Goal: Task Accomplishment & Management: Use online tool/utility

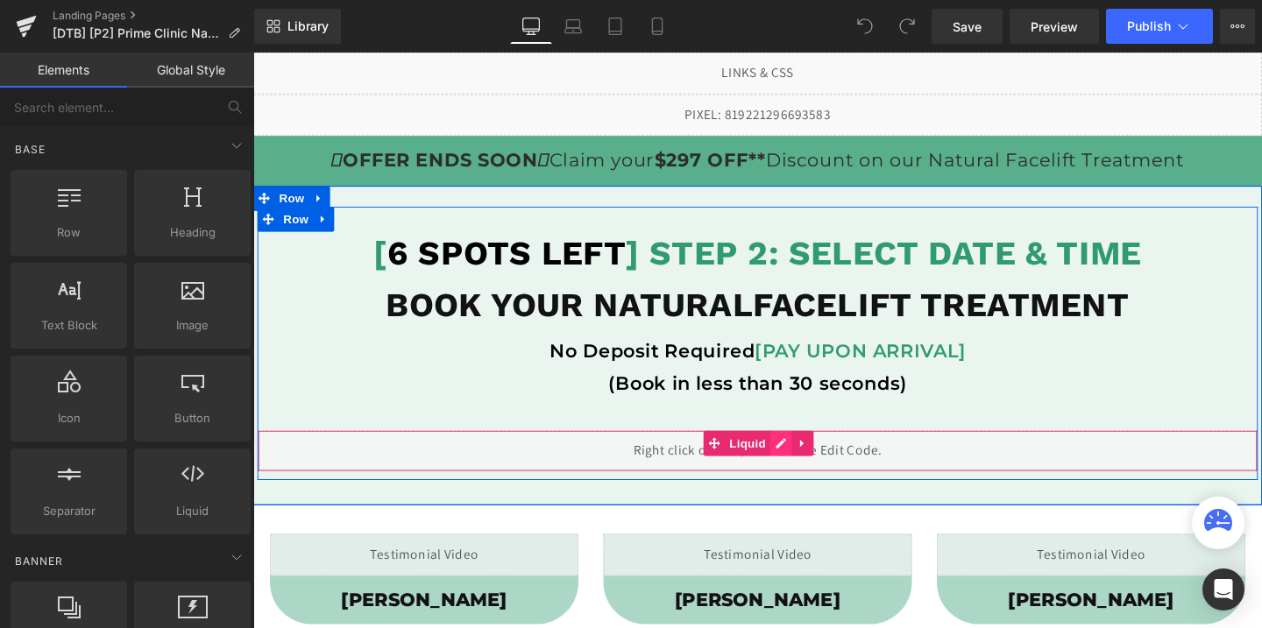
click at [809, 468] on div "Liquid" at bounding box center [784, 472] width 1052 height 44
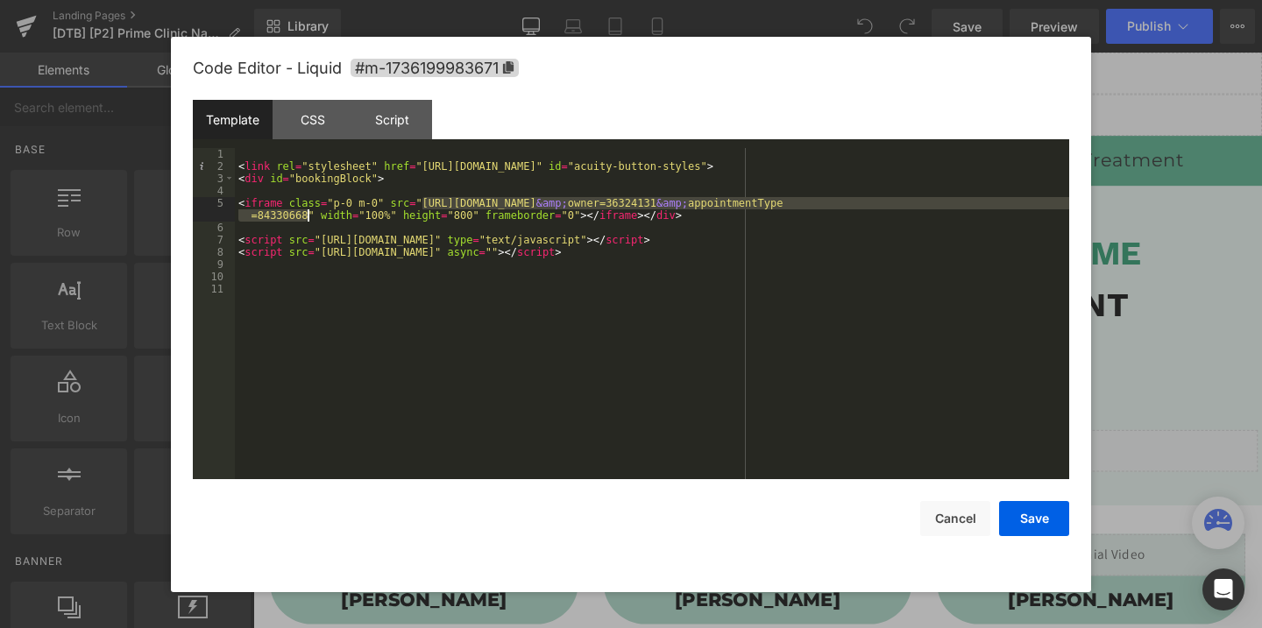
drag, startPoint x: 424, startPoint y: 200, endPoint x: 306, endPoint y: 209, distance: 118.6
click at [306, 209] on div "< link rel = "stylesheet" href = "[URL][DOMAIN_NAME]" id = "acuity-button-style…" at bounding box center [652, 326] width 834 height 356
click at [365, 195] on div "< link rel = "stylesheet" href = "[URL][DOMAIN_NAME]" id = "acuity-button-style…" at bounding box center [652, 326] width 834 height 356
drag, startPoint x: 423, startPoint y: 204, endPoint x: 306, endPoint y: 220, distance: 118.5
click at [306, 220] on div "< link rel = "stylesheet" href = "[URL][DOMAIN_NAME]" id = "acuity-button-style…" at bounding box center [652, 326] width 834 height 356
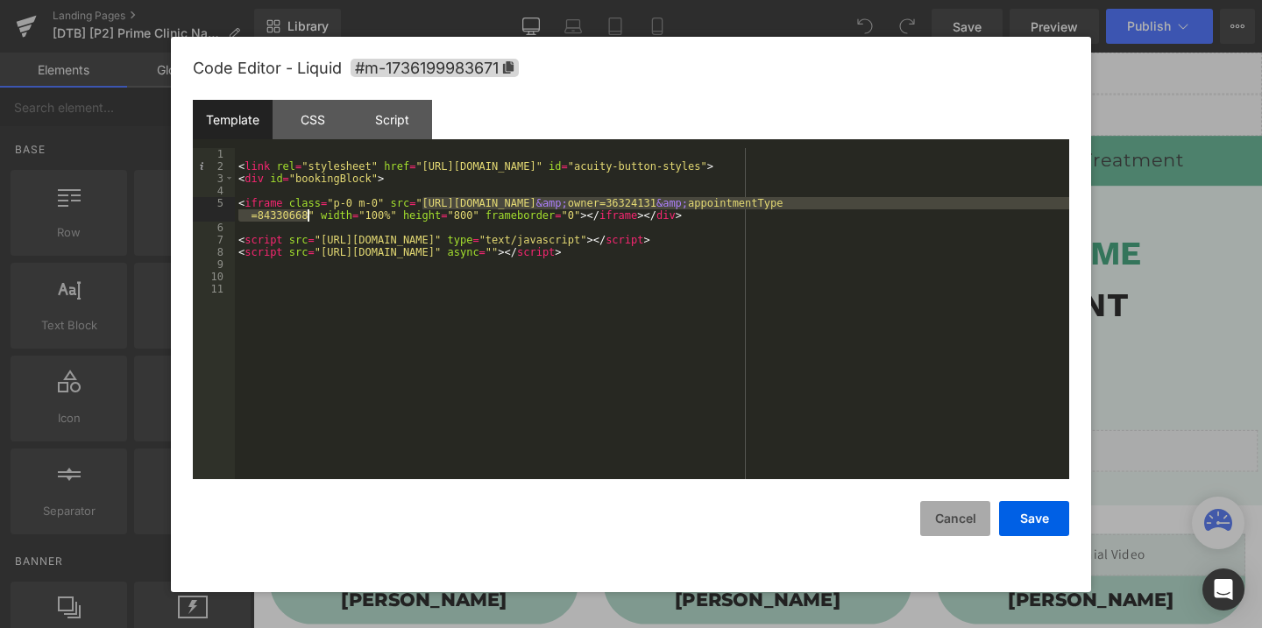
click at [939, 508] on button "Cancel" at bounding box center [955, 518] width 70 height 35
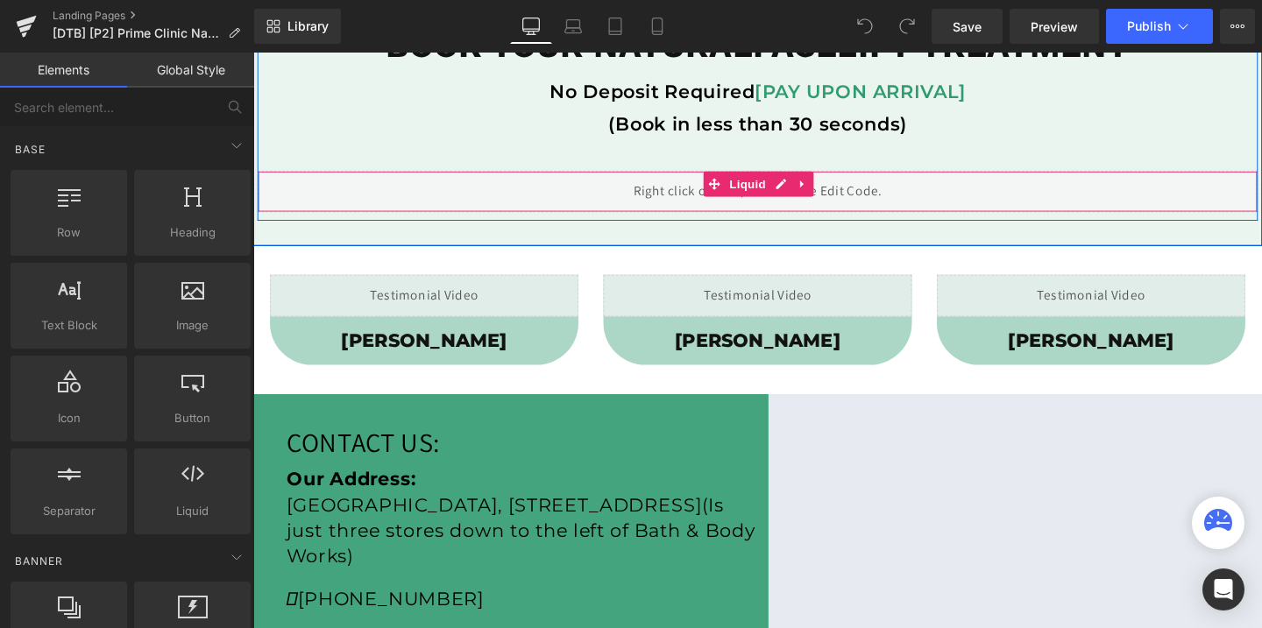
scroll to position [679, 0]
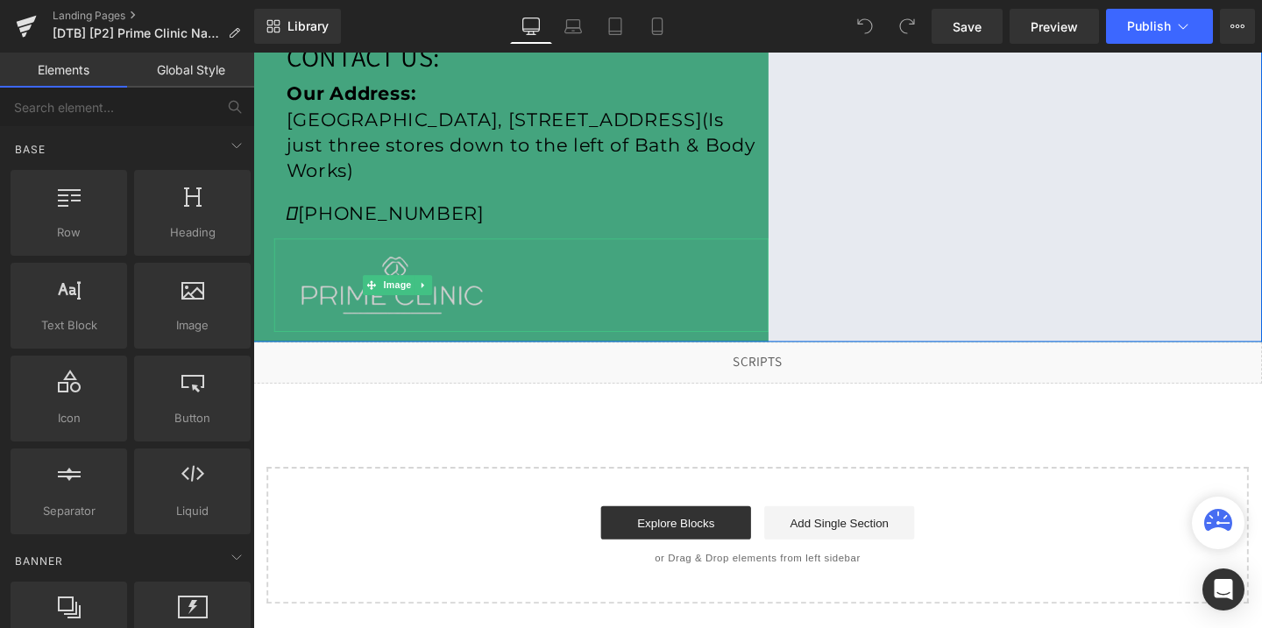
click at [421, 307] on img at bounding box center [404, 297] width 259 height 99
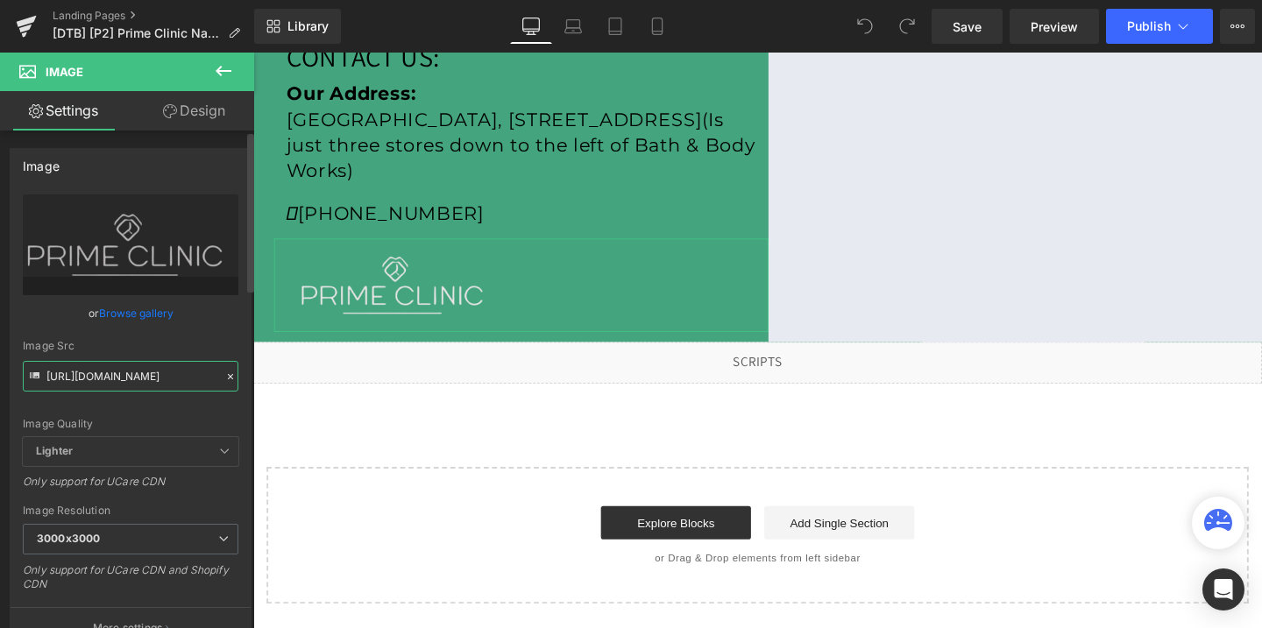
click at [182, 377] on input "[URL][DOMAIN_NAME]" at bounding box center [131, 376] width 216 height 31
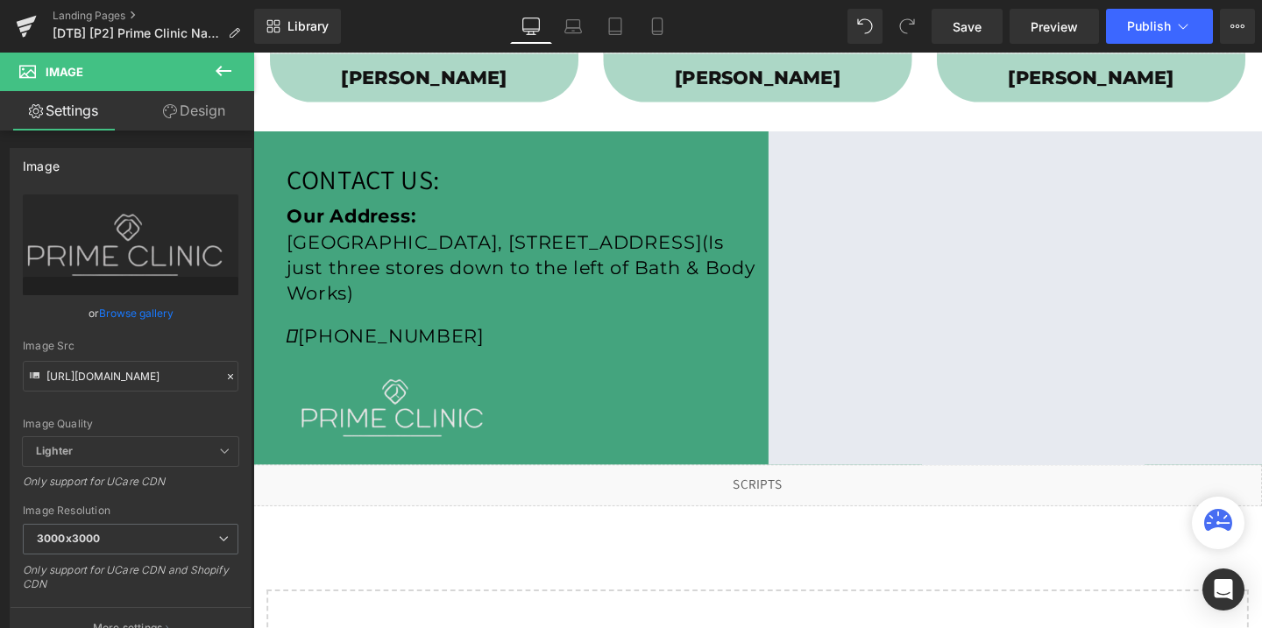
scroll to position [506, 0]
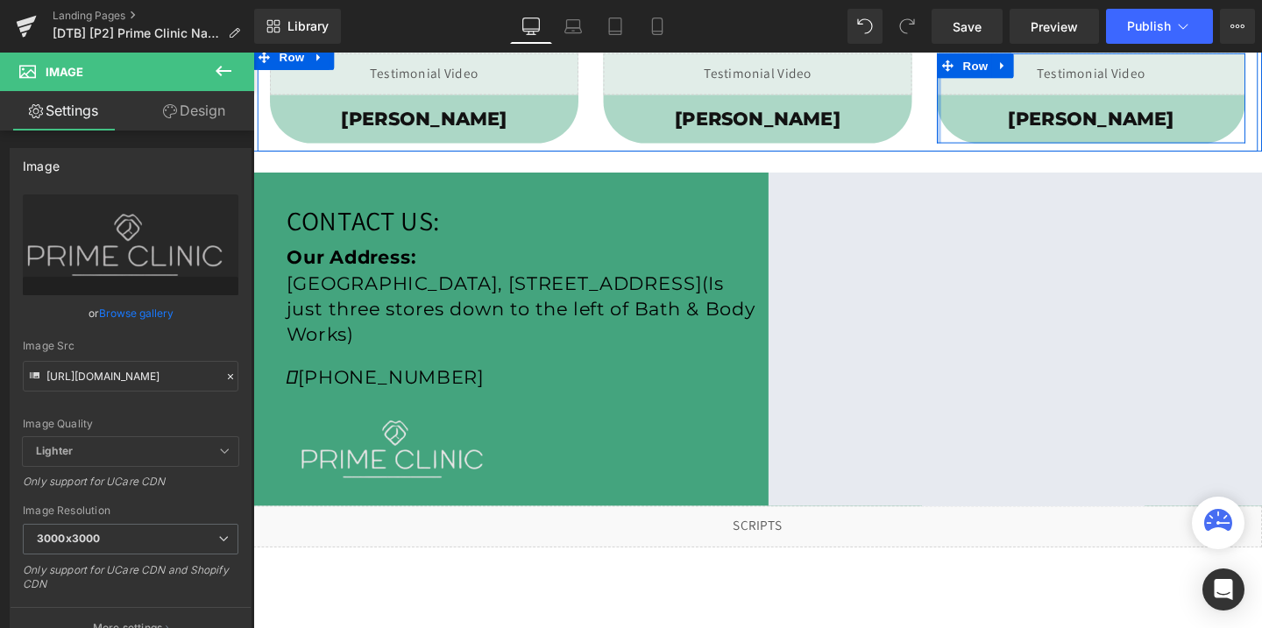
click at [975, 146] on div at bounding box center [974, 101] width 4 height 96
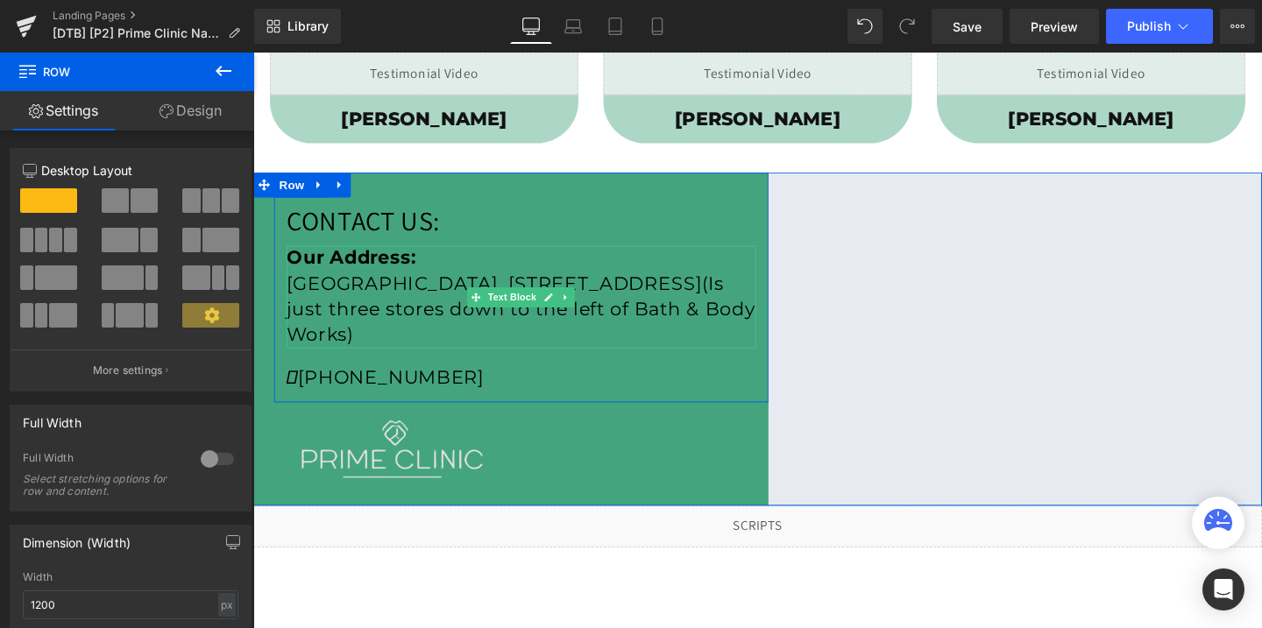
click at [731, 302] on p "[GEOGRAPHIC_DATA], [STREET_ADDRESS](I s just three stores down to the left of B…" at bounding box center [534, 323] width 493 height 81
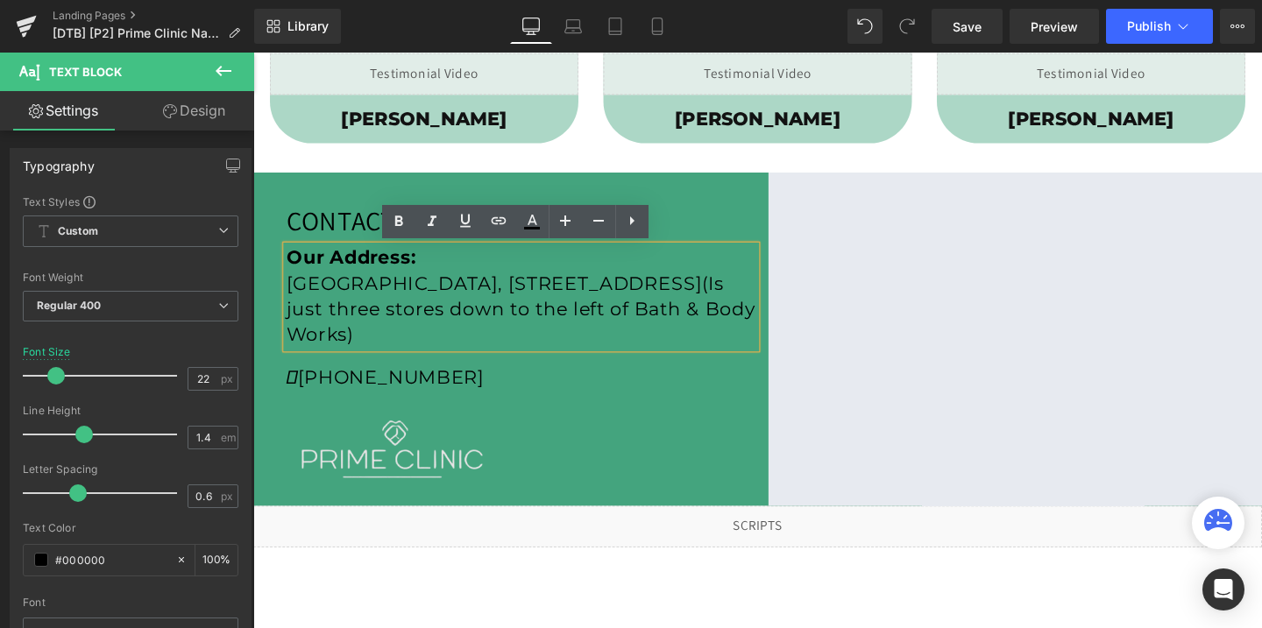
drag, startPoint x: 598, startPoint y: 351, endPoint x: 286, endPoint y: 301, distance: 316.1
click at [288, 301] on div "Our Address: [GEOGRAPHIC_DATA][STREET_ADDRESS](I s just three stores down to th…" at bounding box center [534, 310] width 493 height 108
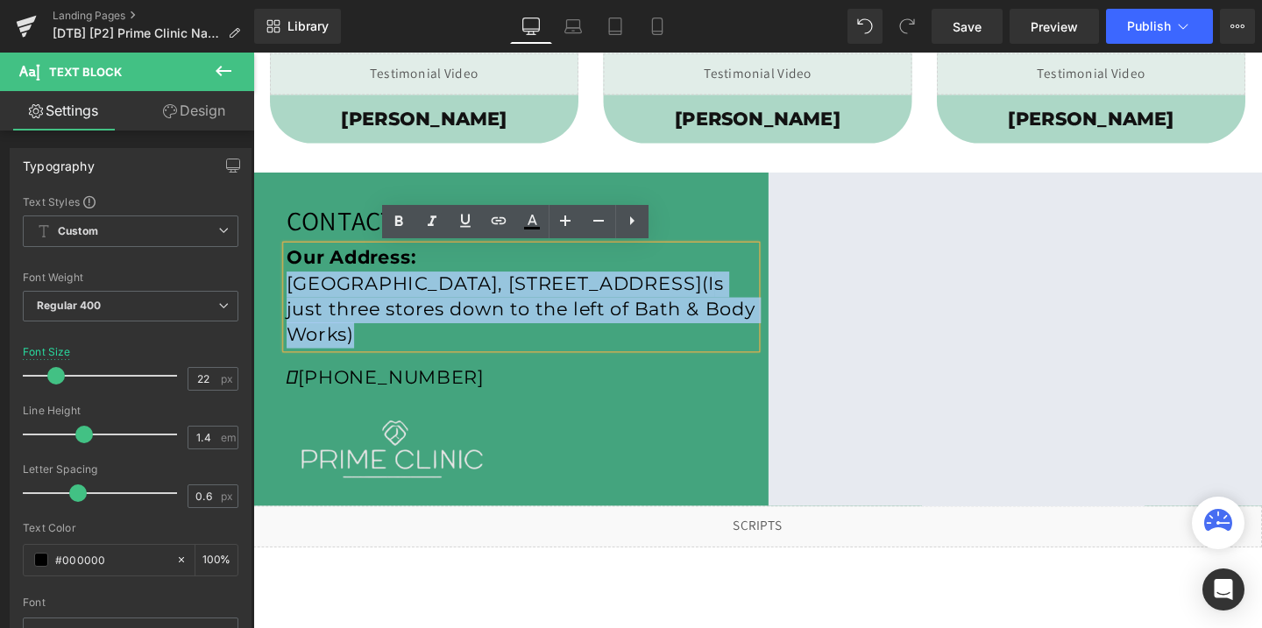
drag, startPoint x: 289, startPoint y: 298, endPoint x: 657, endPoint y: 356, distance: 372.6
click at [657, 356] on p "[GEOGRAPHIC_DATA], [STREET_ADDRESS](I s just three stores down to the left of B…" at bounding box center [534, 323] width 493 height 81
copy p "[GEOGRAPHIC_DATA], [STREET_ADDRESS](I s just three stores down to the left of B…"
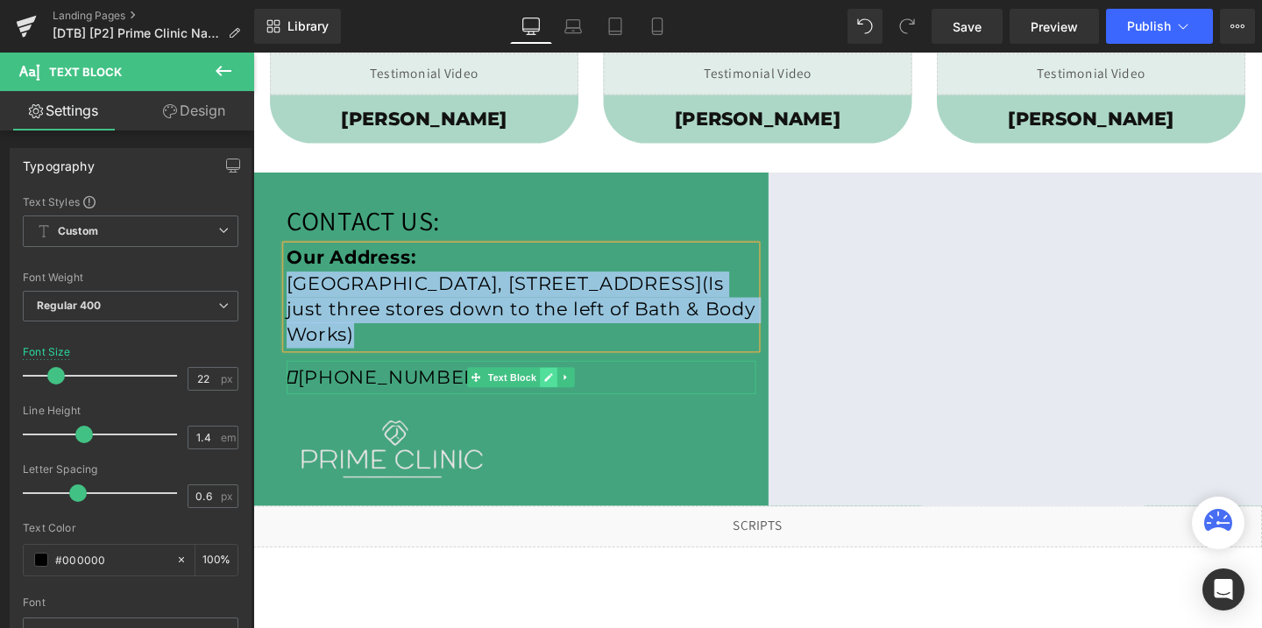
click at [561, 399] on icon at bounding box center [564, 394] width 9 height 9
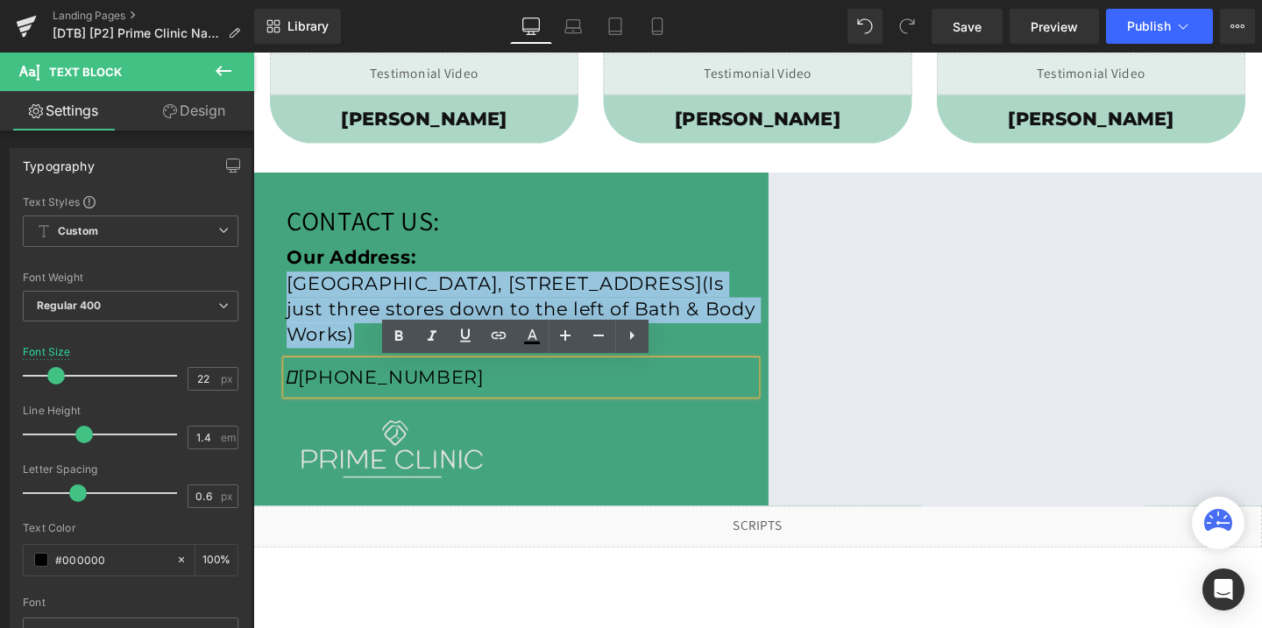
click at [521, 396] on p "[PHONE_NUMBER]" at bounding box center [534, 394] width 493 height 35
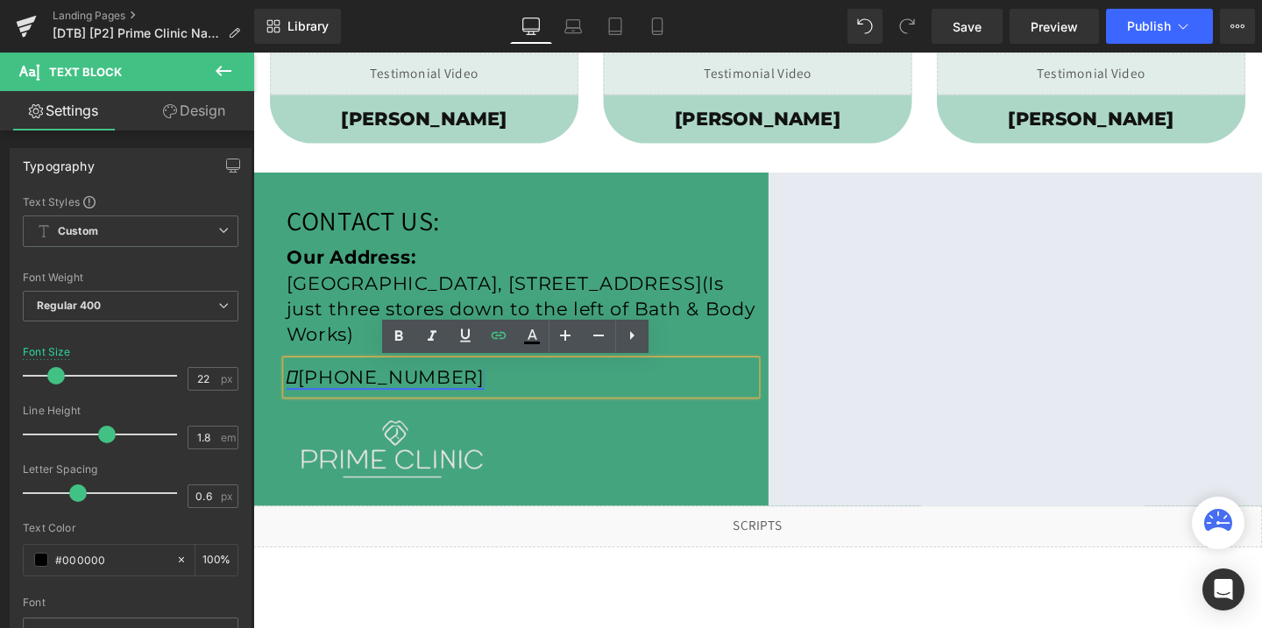
click at [397, 387] on link "[PHONE_NUMBER]" at bounding box center [392, 394] width 208 height 24
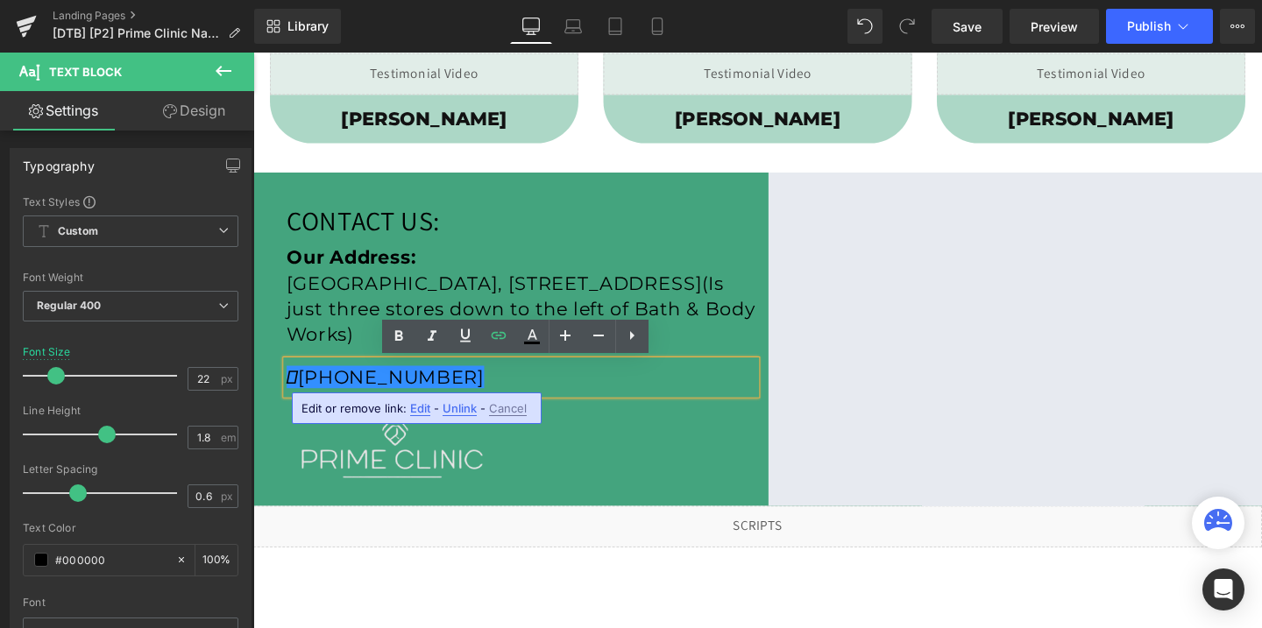
click at [420, 411] on span "Edit" at bounding box center [420, 408] width 20 height 15
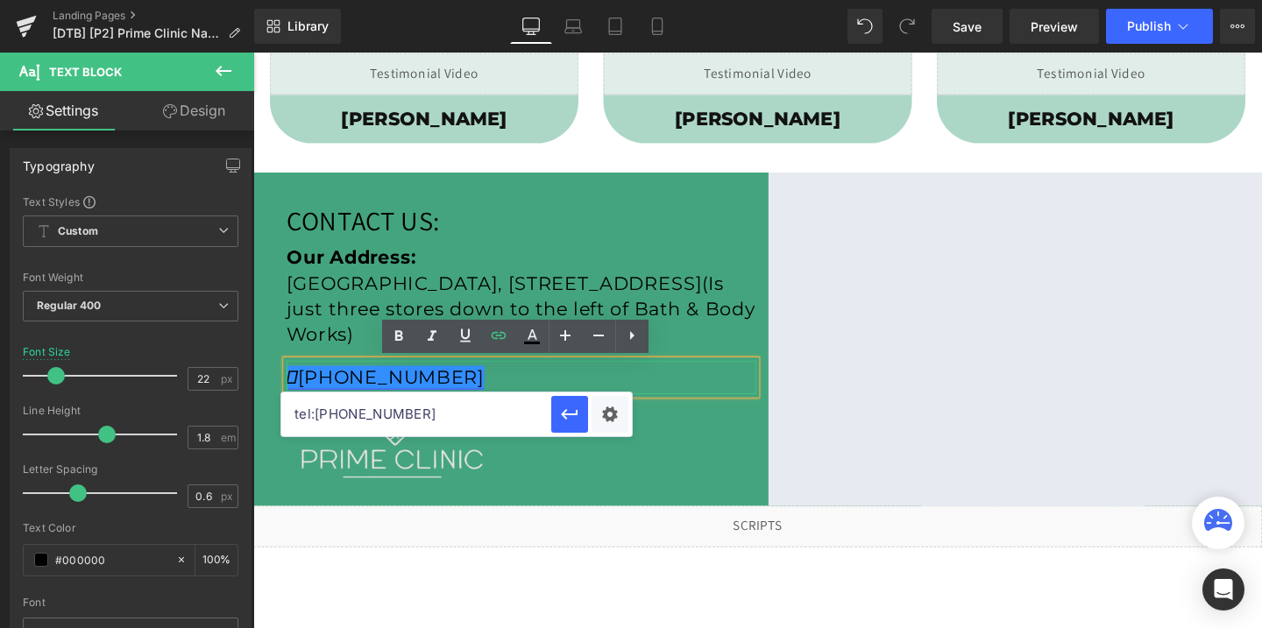
click at [434, 401] on link "[PHONE_NUMBER]" at bounding box center [392, 394] width 208 height 24
drag, startPoint x: 401, startPoint y: 417, endPoint x: 316, endPoint y: 418, distance: 85.9
click at [316, 418] on input "tel:[PHONE_NUMBER]" at bounding box center [416, 415] width 270 height 44
paste input "[PHONE_NUMBER]"
type input "tel:[PHONE_NUMBER]"
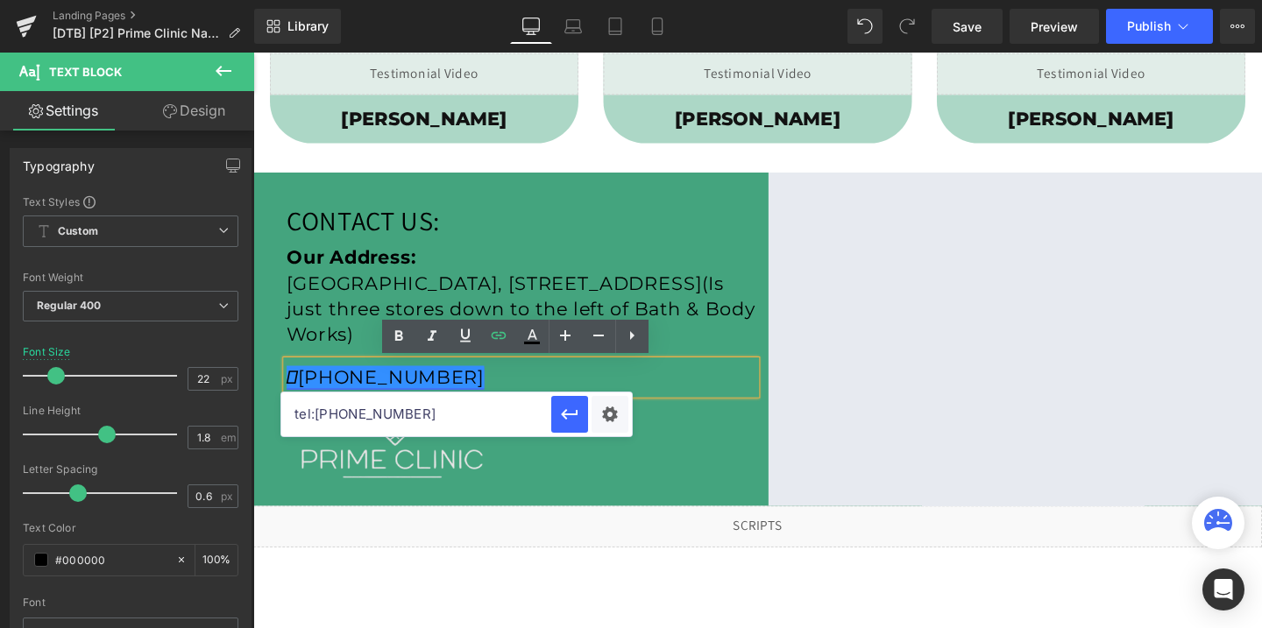
click at [417, 388] on link "[PHONE_NUMBER]" at bounding box center [392, 394] width 208 height 24
click at [586, 412] on button "button" at bounding box center [569, 414] width 37 height 37
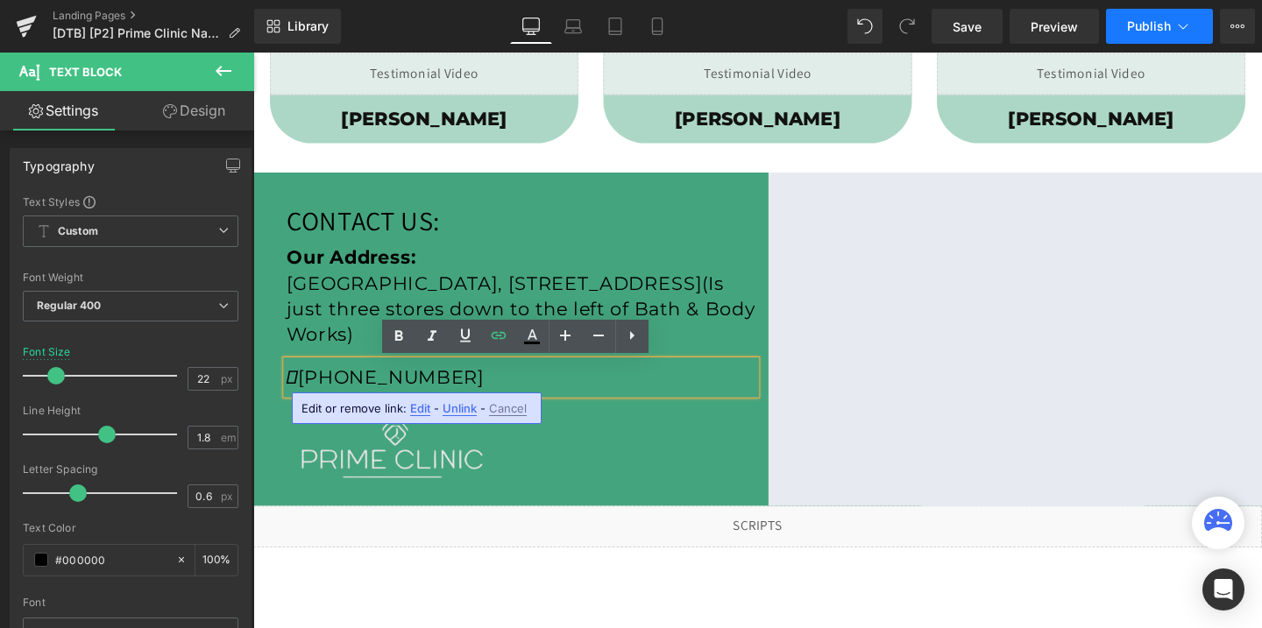
click at [1145, 27] on span "Publish" at bounding box center [1149, 26] width 44 height 14
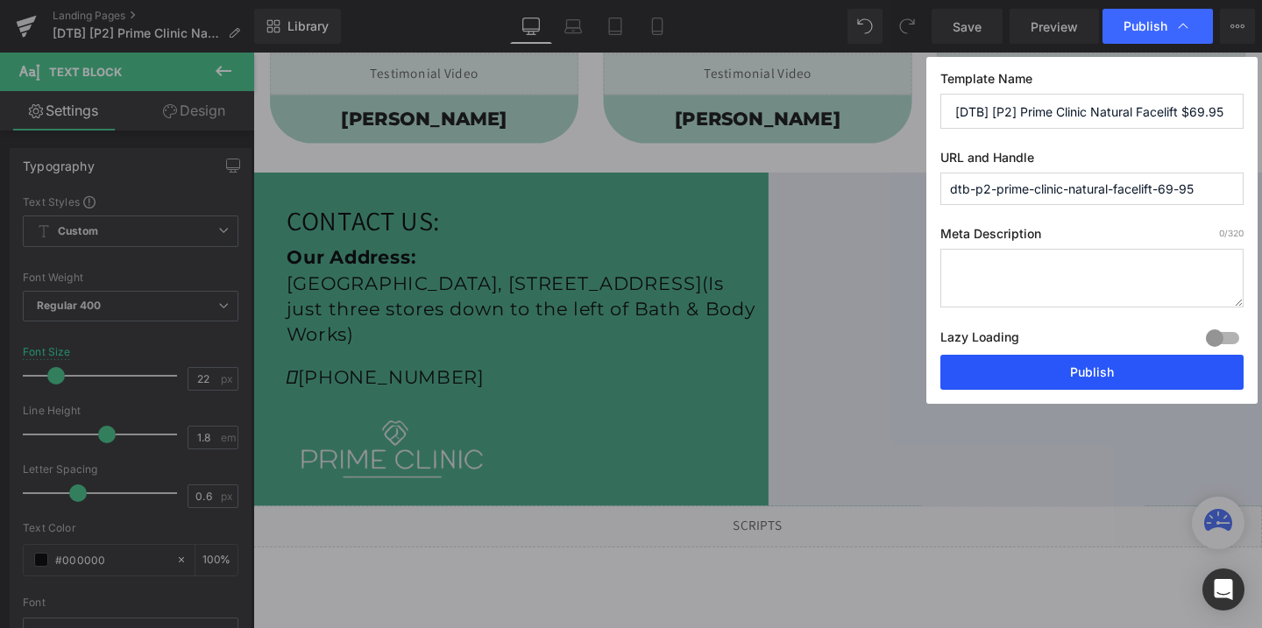
click at [1077, 364] on button "Publish" at bounding box center [1091, 372] width 303 height 35
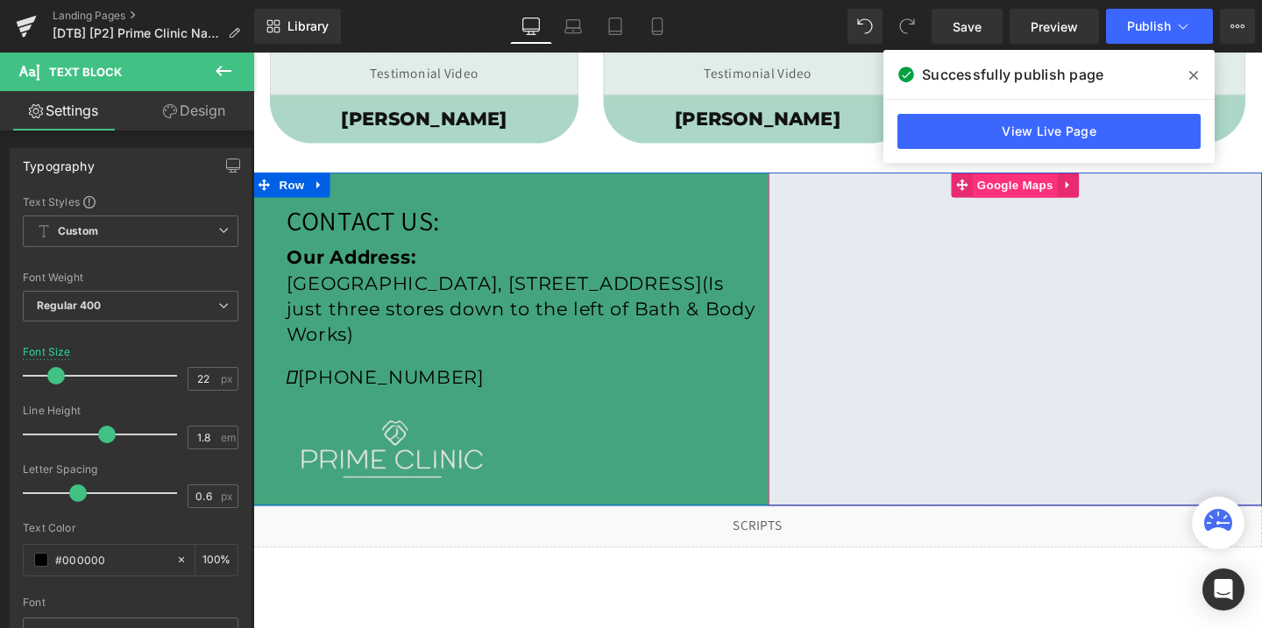
click at [1057, 187] on span "Google Maps" at bounding box center [1054, 192] width 89 height 26
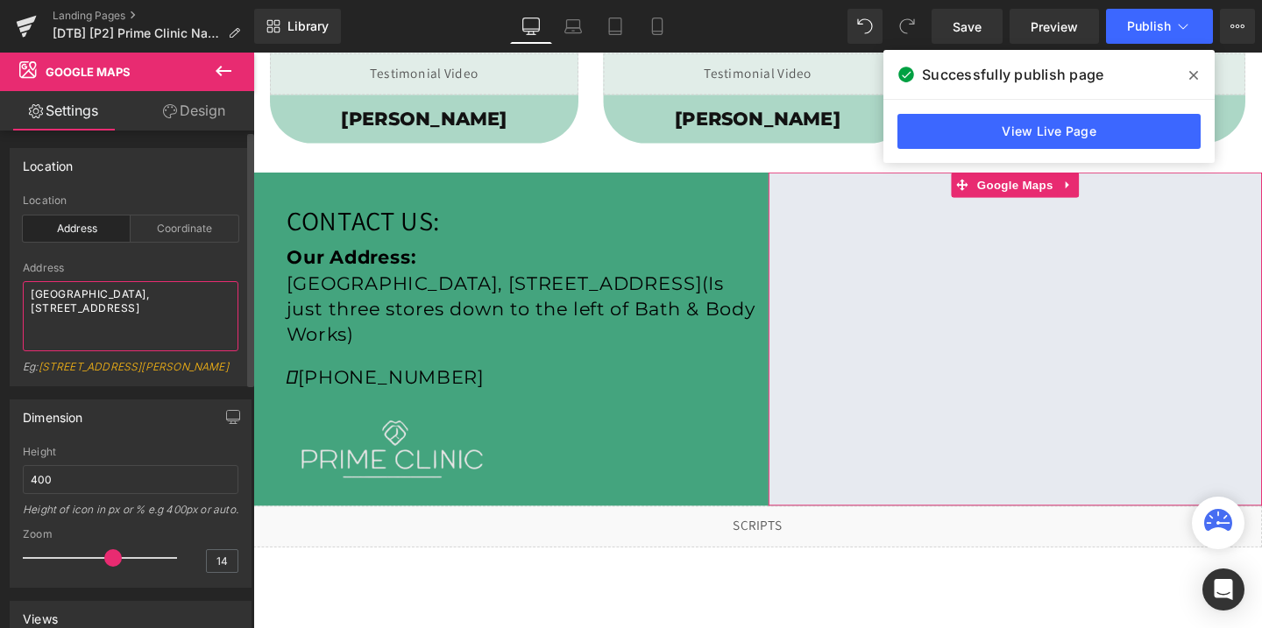
click at [60, 304] on textarea "[GEOGRAPHIC_DATA], [STREET_ADDRESS]" at bounding box center [131, 316] width 216 height 70
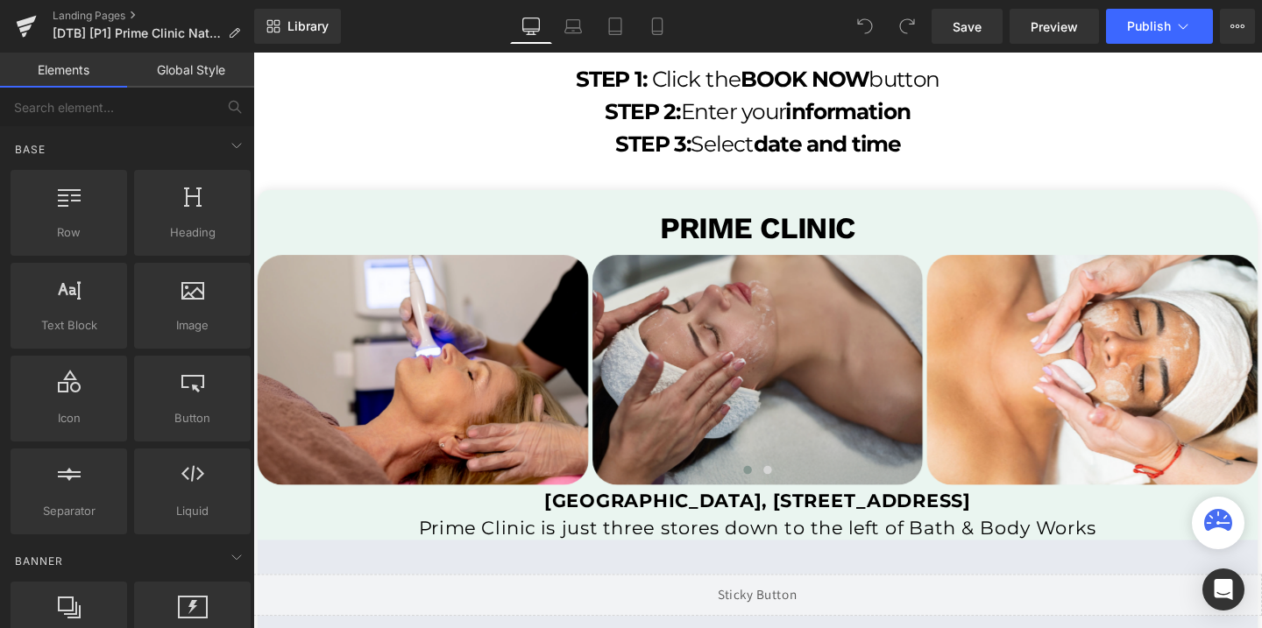
scroll to position [3512, 0]
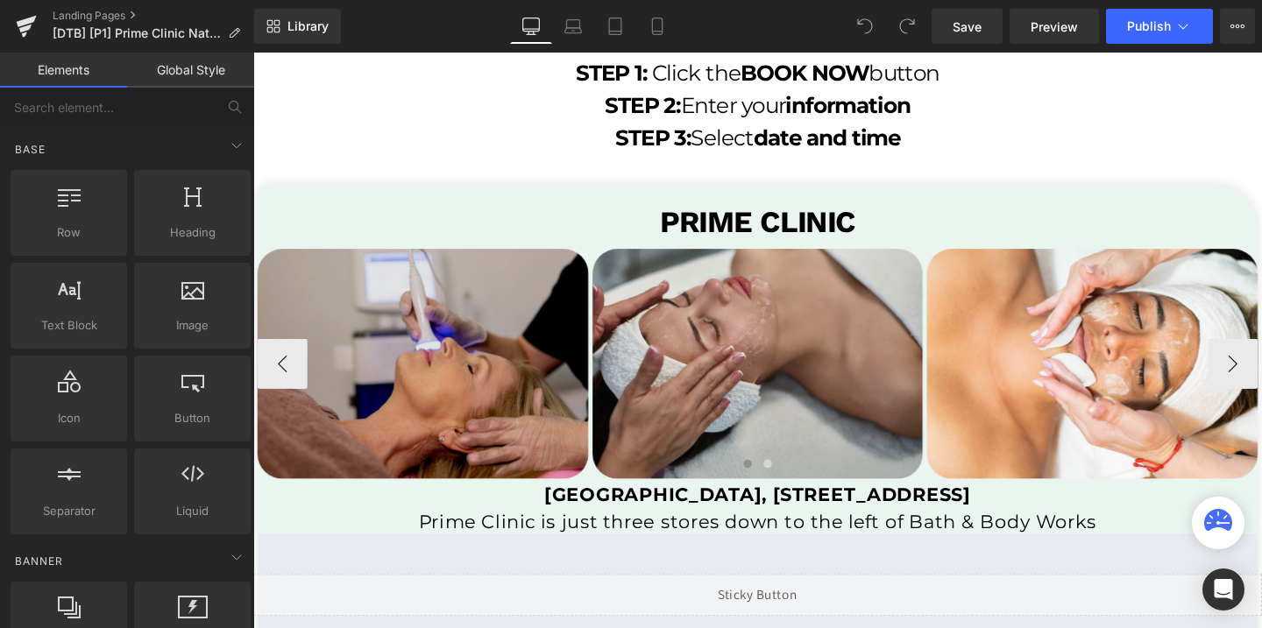
click at [531, 376] on img at bounding box center [432, 379] width 348 height 241
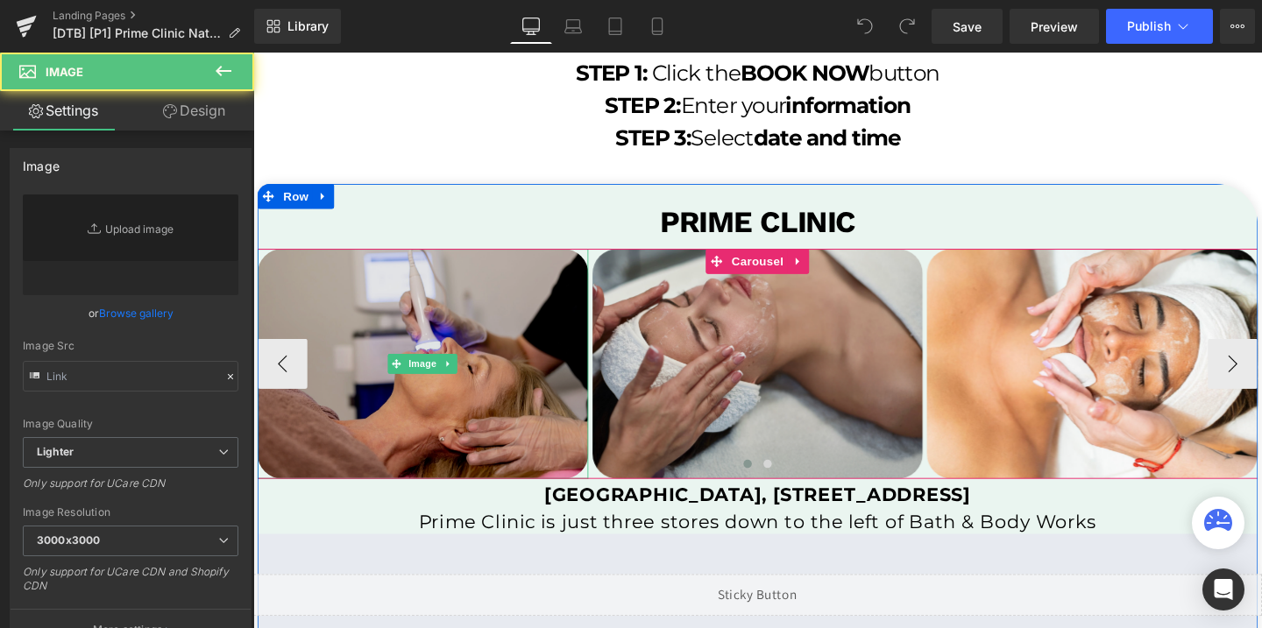
type input "https://cdn.shopify.com/s/files/1/0758/1601/0010/files/st-img-1_3000x3000.png?v…"
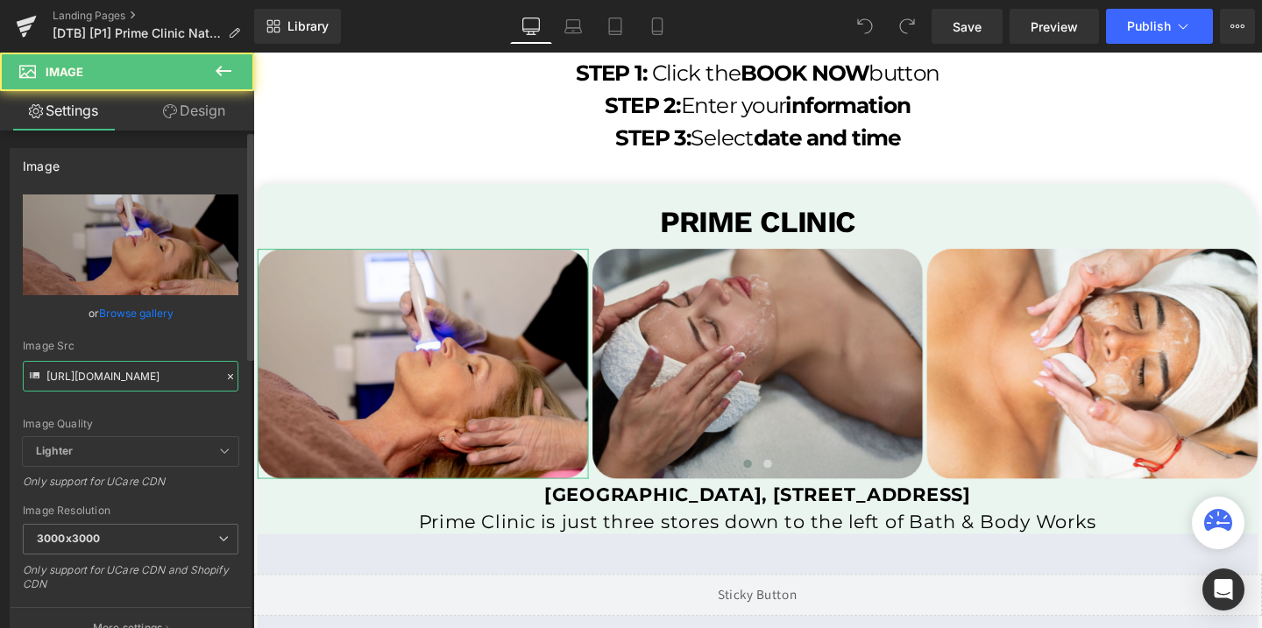
click at [115, 385] on input "https://cdn.shopify.com/s/files/1/0758/1601/0010/files/st-img-1_3000x3000.png?v…" at bounding box center [131, 376] width 216 height 31
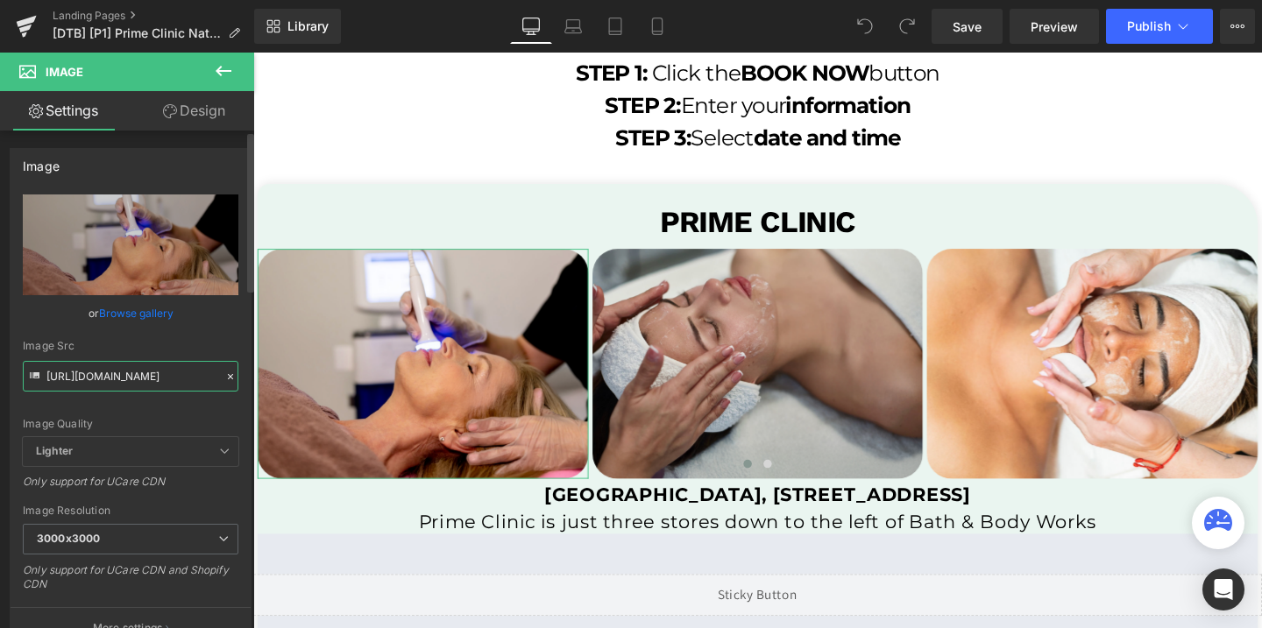
click at [115, 385] on input "https://cdn.shopify.com/s/files/1/0758/1601/0010/files/st-img-1_3000x3000.png?v…" at bounding box center [131, 376] width 216 height 31
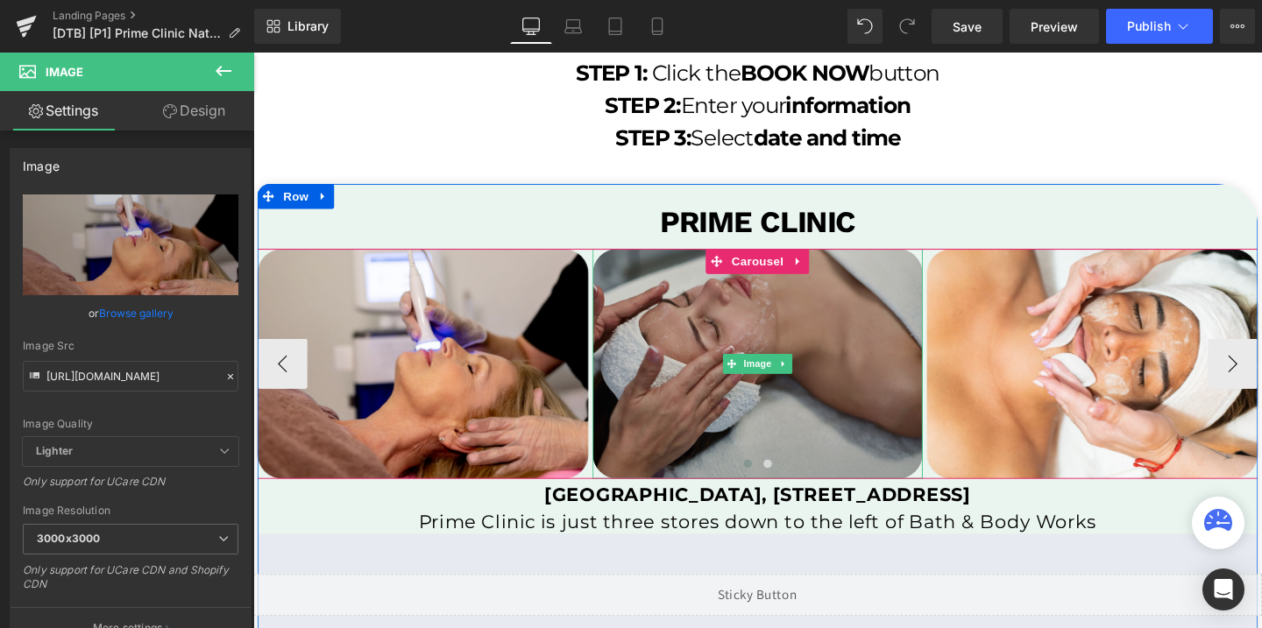
click at [743, 316] on img at bounding box center [784, 379] width 348 height 241
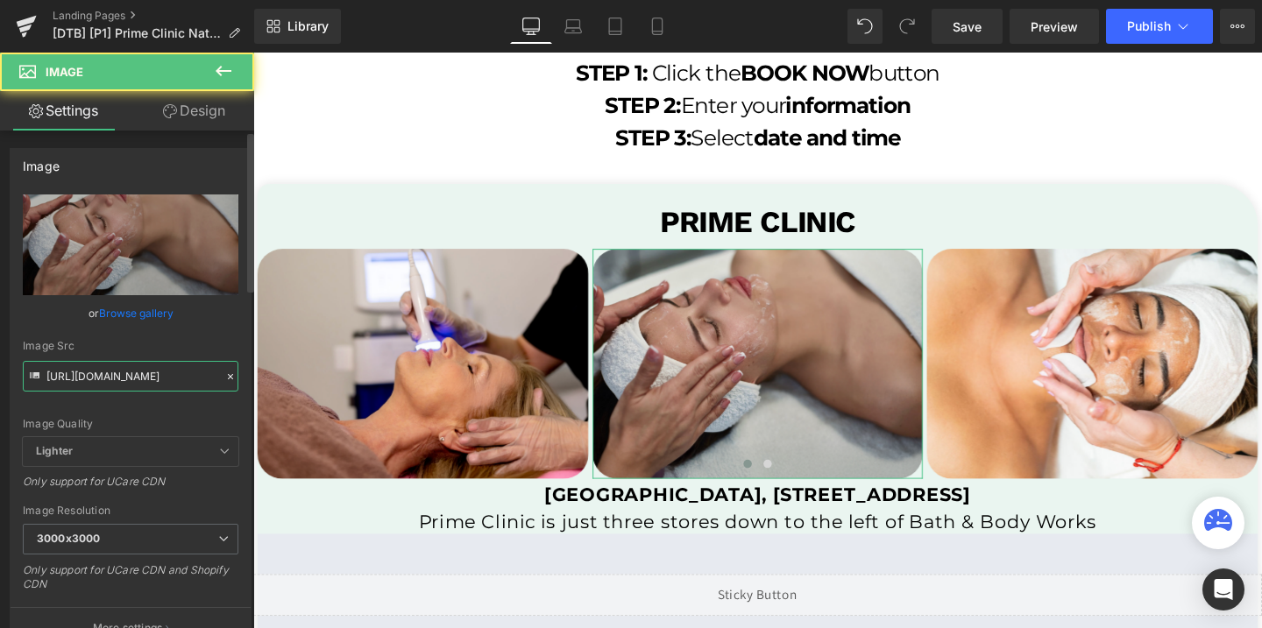
click at [143, 377] on input "https://cdn.shopify.com/s/files/1/0758/1601/0010/files/st-img-4_3000x3000.png?v…" at bounding box center [131, 376] width 216 height 31
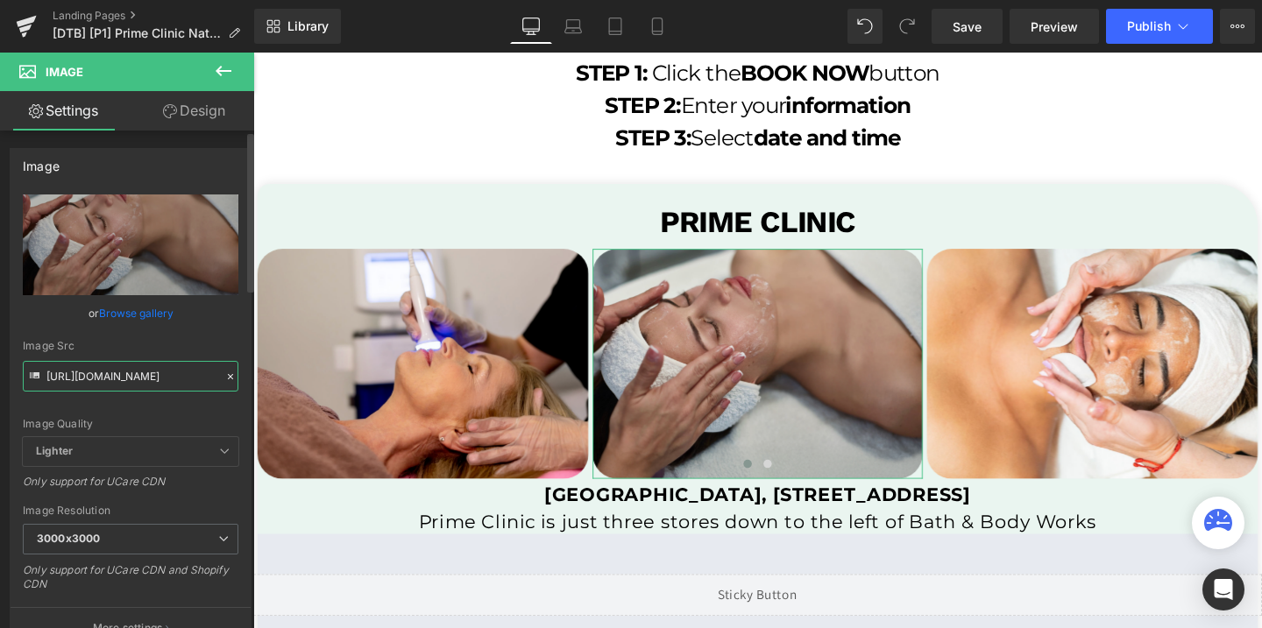
click at [143, 377] on input "https://cdn.shopify.com/s/files/1/0758/1601/0010/files/st-img-4_3000x3000.png?v…" at bounding box center [131, 376] width 216 height 31
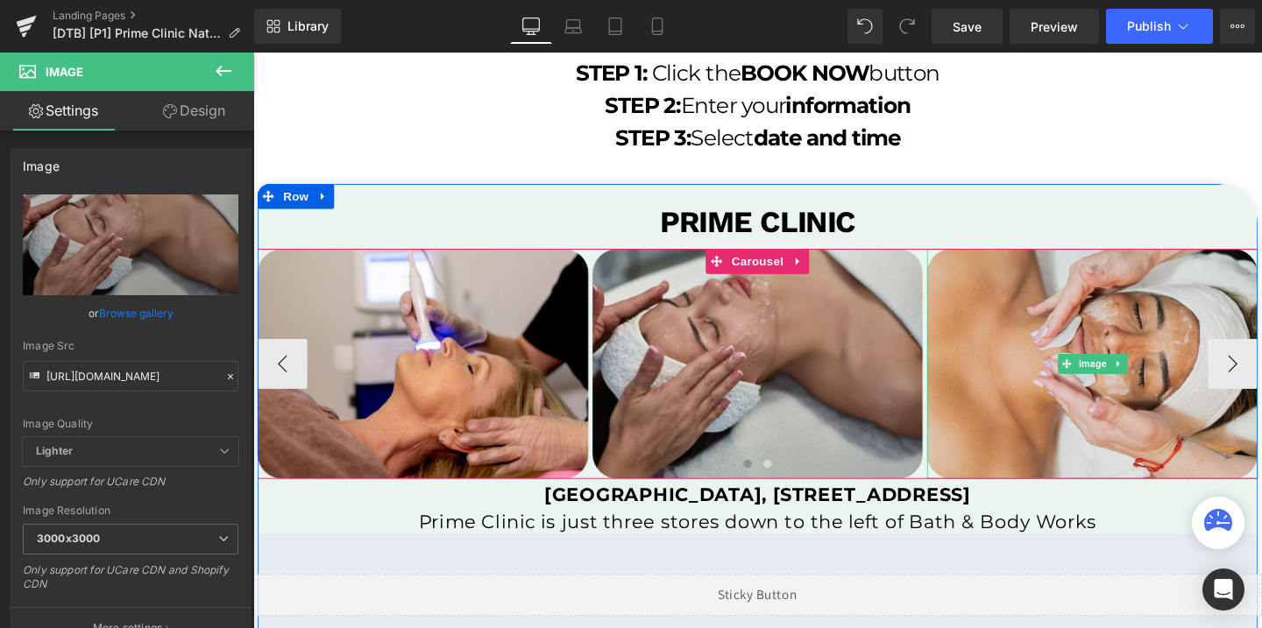
click at [1044, 388] on img at bounding box center [1135, 379] width 348 height 241
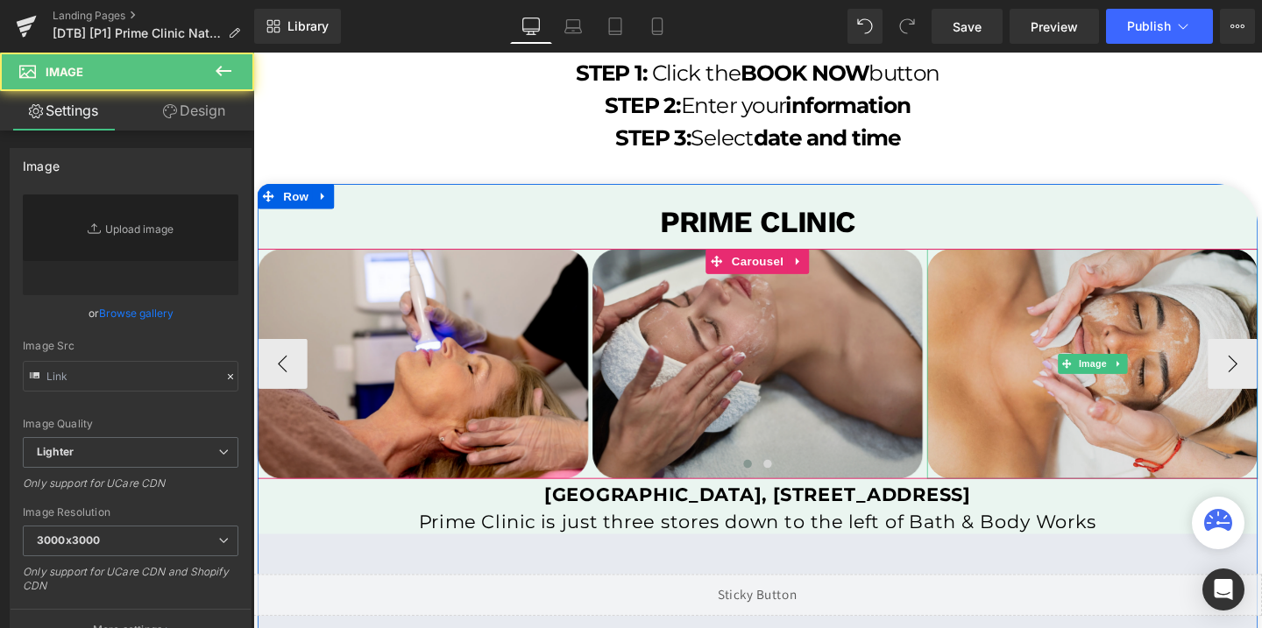
type input "https://cdn.shopify.com/s/files/1/0758/1601/0010/files/st-img-3_3000x3000.png?v…"
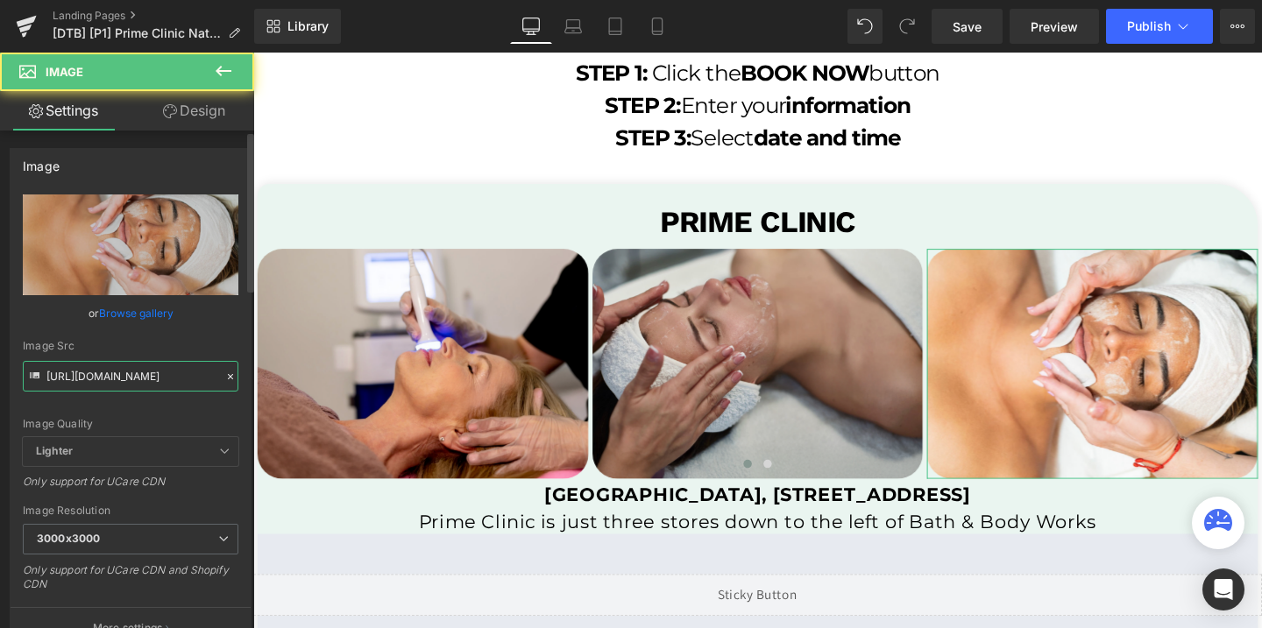
click at [88, 370] on input "https://cdn.shopify.com/s/files/1/0758/1601/0010/files/st-img-3_3000x3000.png?v…" at bounding box center [131, 376] width 216 height 31
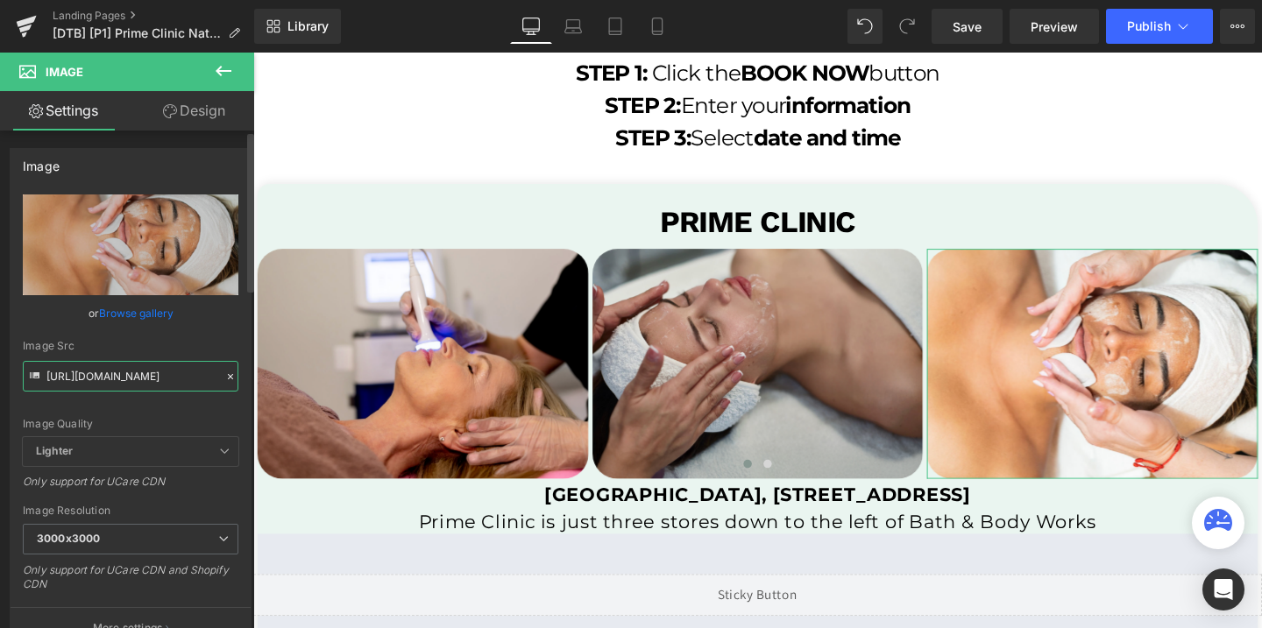
click at [88, 370] on input "https://cdn.shopify.com/s/files/1/0758/1601/0010/files/st-img-3_3000x3000.png?v…" at bounding box center [131, 376] width 216 height 31
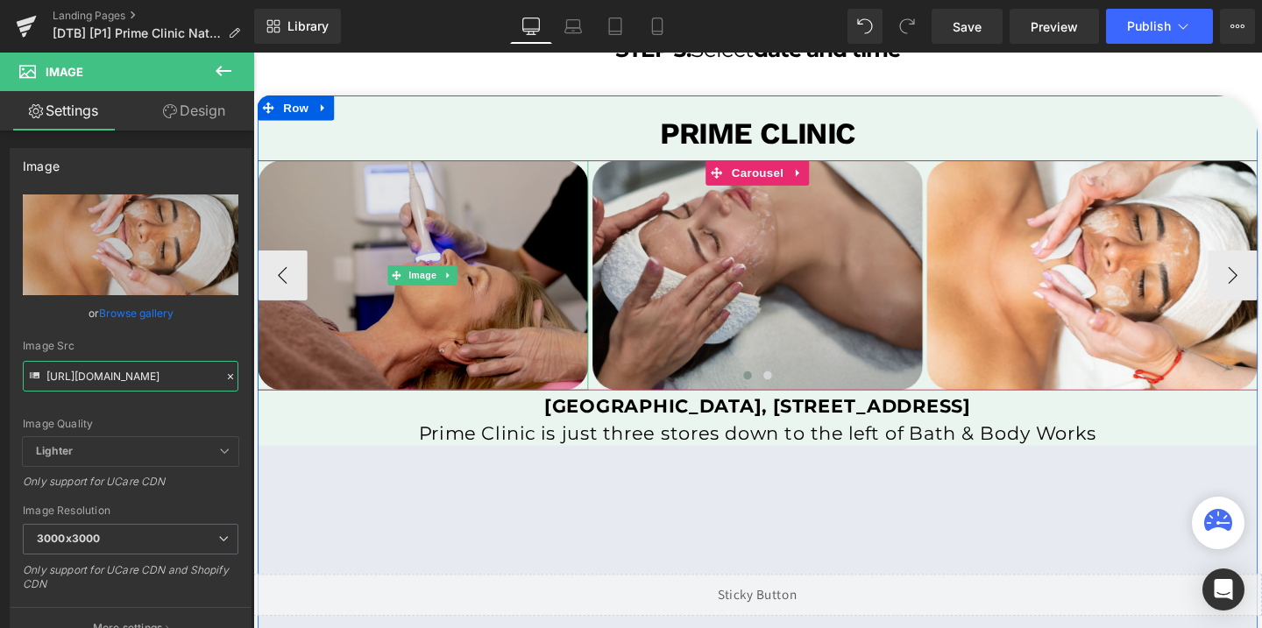
scroll to position [3632, 0]
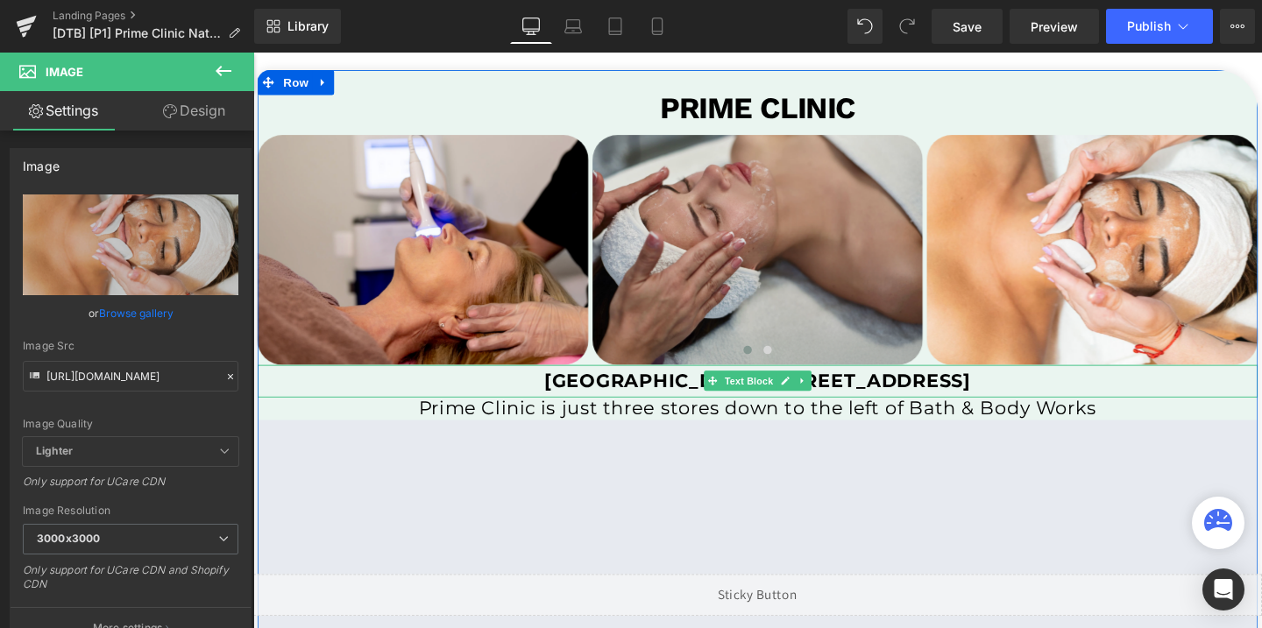
click at [560, 390] on b "[GEOGRAPHIC_DATA], [STREET_ADDRESS]" at bounding box center [784, 399] width 448 height 24
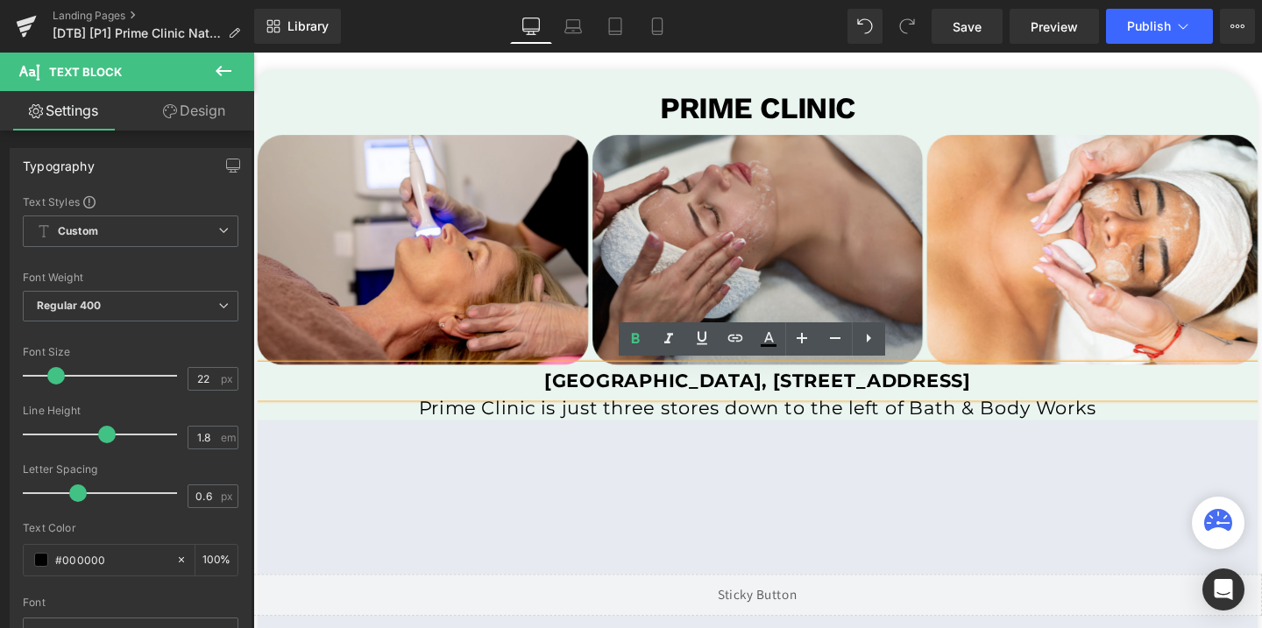
drag, startPoint x: 460, startPoint y: 394, endPoint x: 1114, endPoint y: 397, distance: 653.8
click at [1114, 397] on p "[GEOGRAPHIC_DATA], [STREET_ADDRESS]" at bounding box center [784, 398] width 1052 height 35
copy b "[GEOGRAPHIC_DATA], [STREET_ADDRESS]"
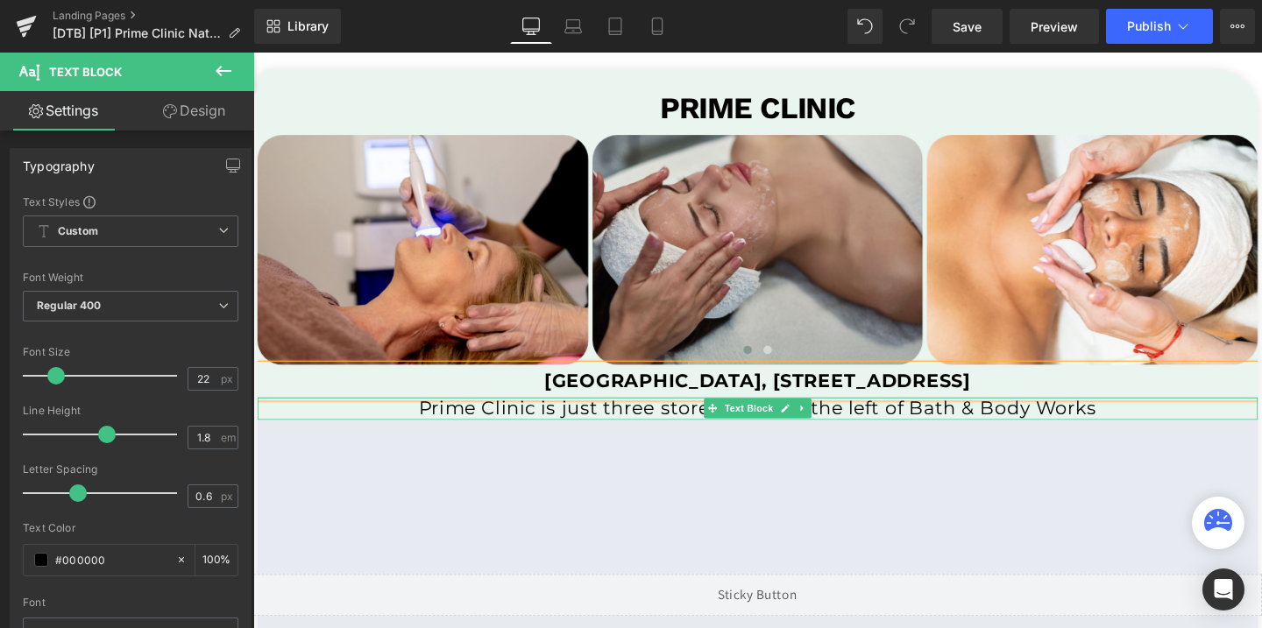
click at [566, 425] on p "Prime Clinic is just three stores down to the left of Bath & Body Works" at bounding box center [784, 426] width 1052 height 23
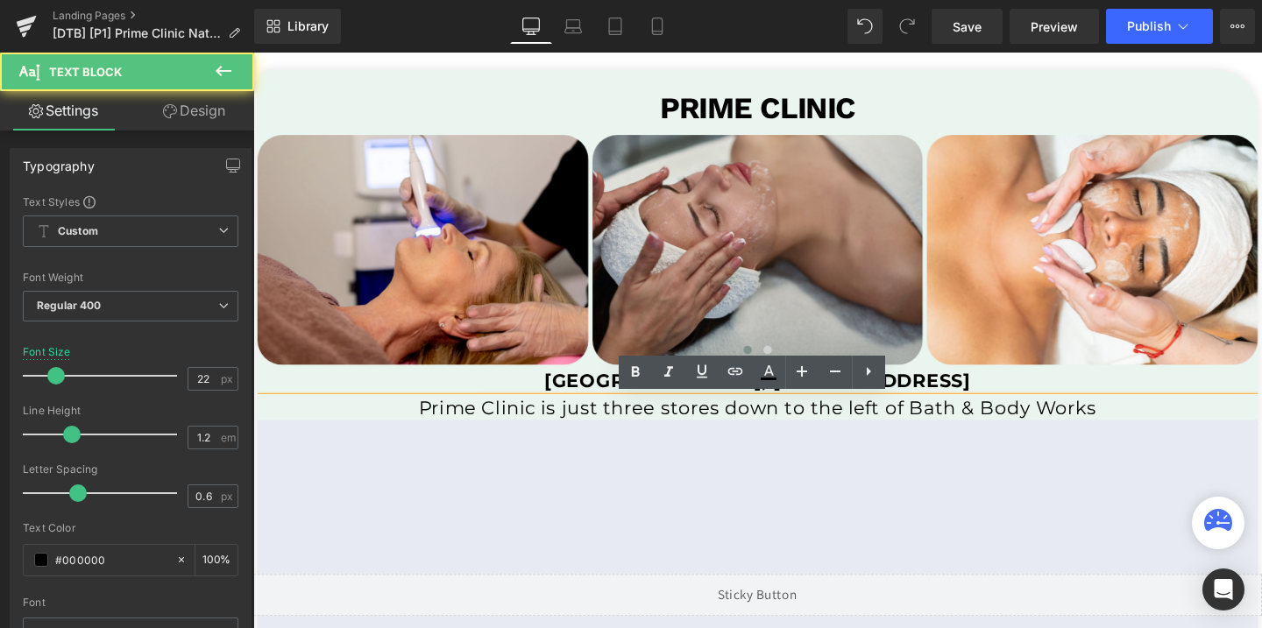
click at [566, 425] on p "Prime Clinic is just three stores down to the left of Bath & Body Works" at bounding box center [784, 426] width 1052 height 23
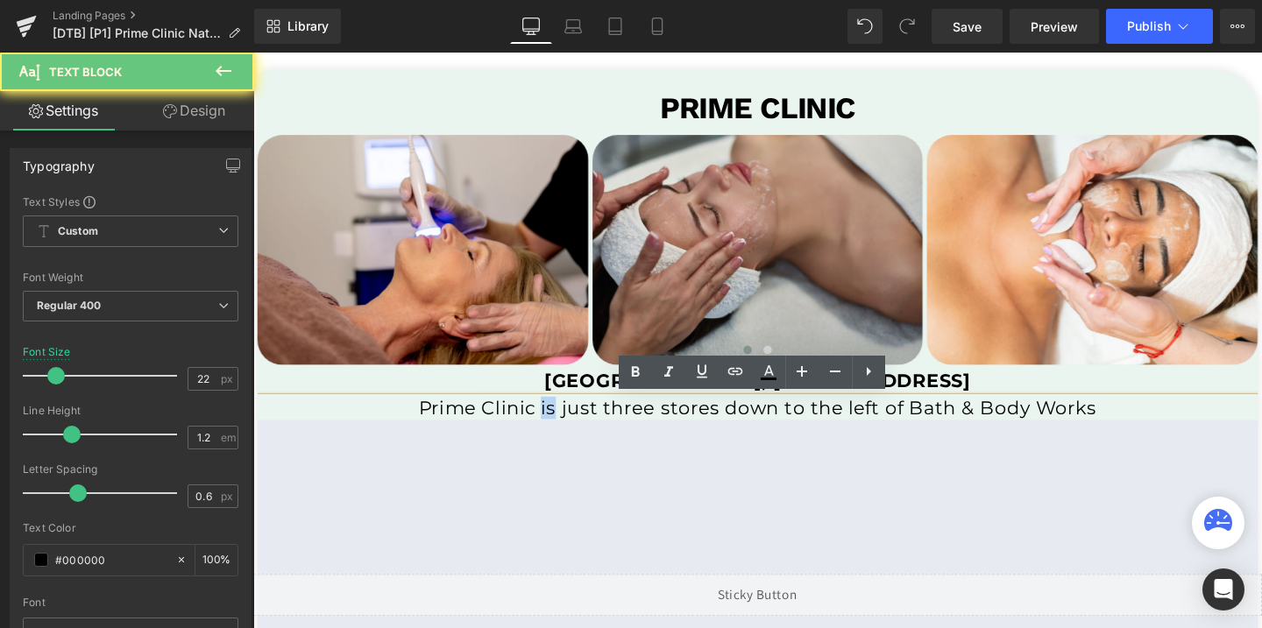
click at [566, 425] on p "Prime Clinic is just three stores down to the left of Bath & Body Works" at bounding box center [784, 426] width 1052 height 23
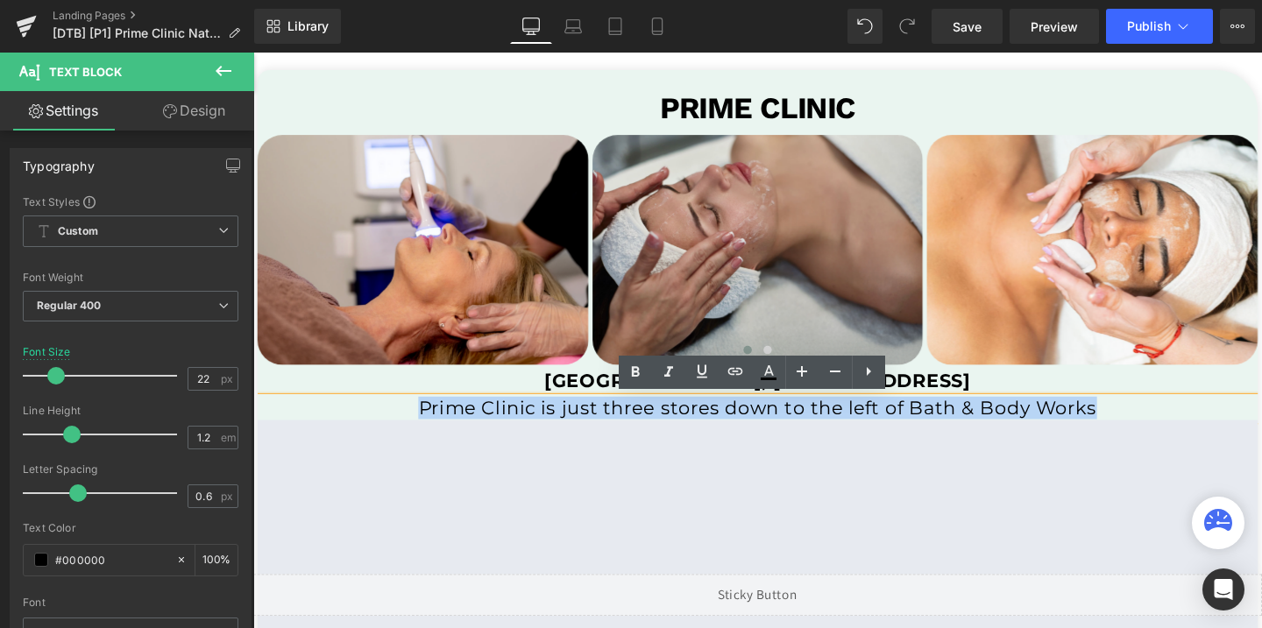
copy p "Prime Clinic is just three stores down to the left of Bath & Body Works"
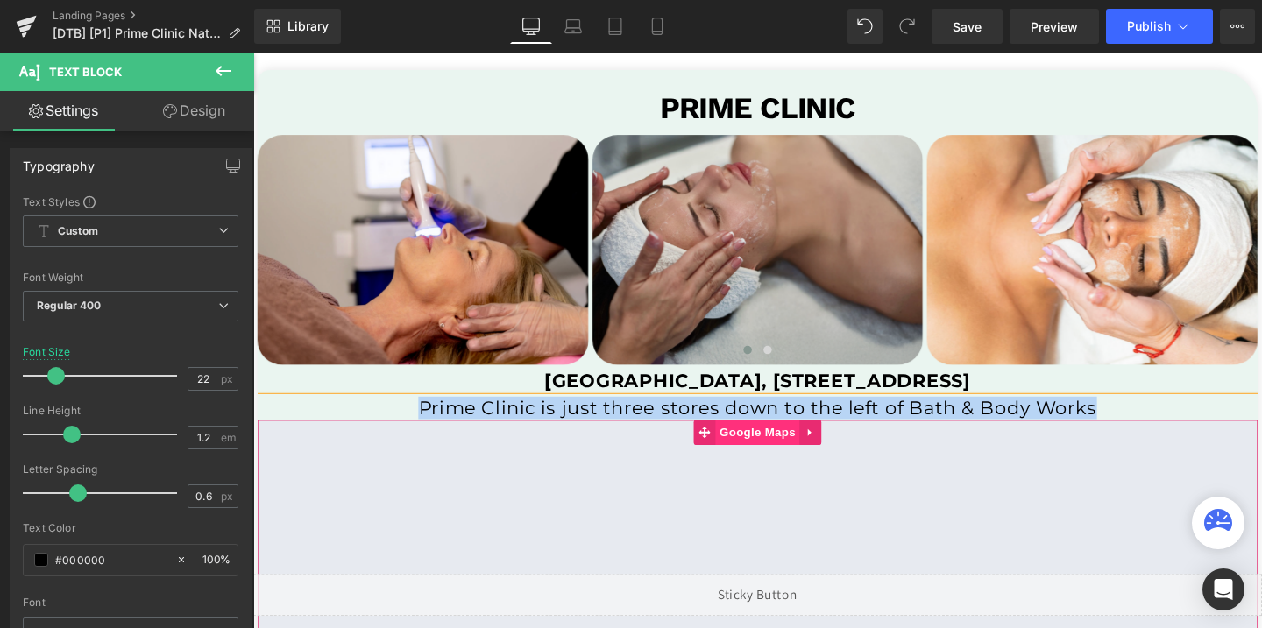
click at [794, 453] on span "Google Maps" at bounding box center [783, 452] width 89 height 26
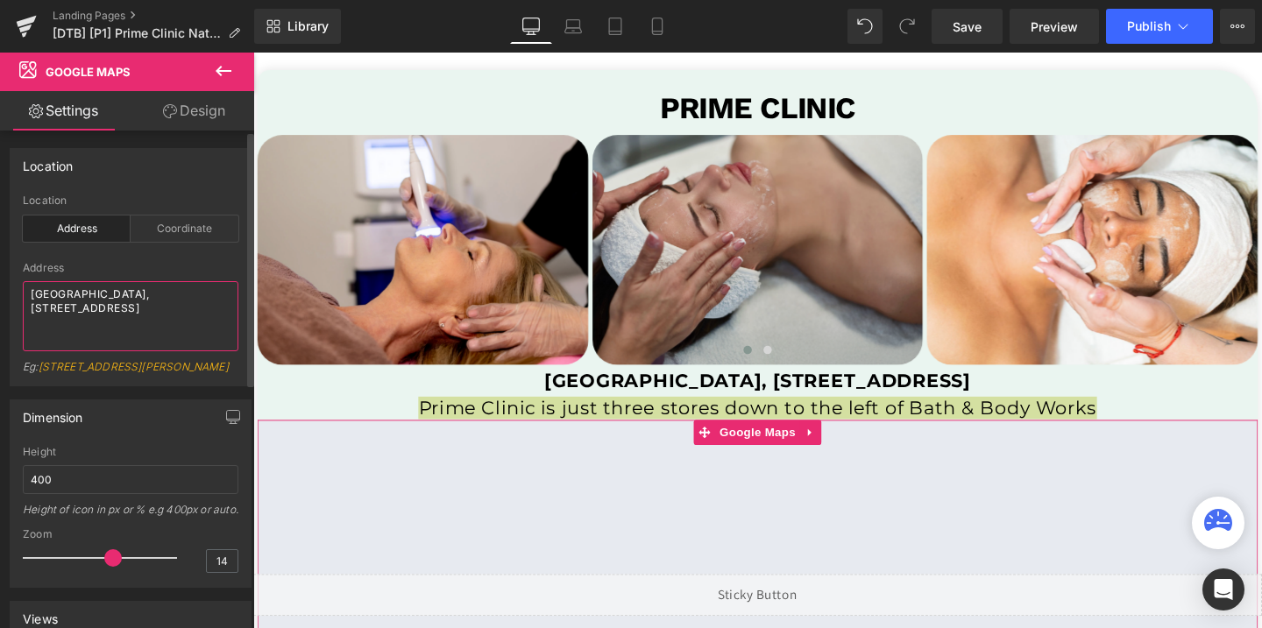
click at [69, 304] on textarea "[GEOGRAPHIC_DATA], [STREET_ADDRESS]" at bounding box center [131, 316] width 216 height 70
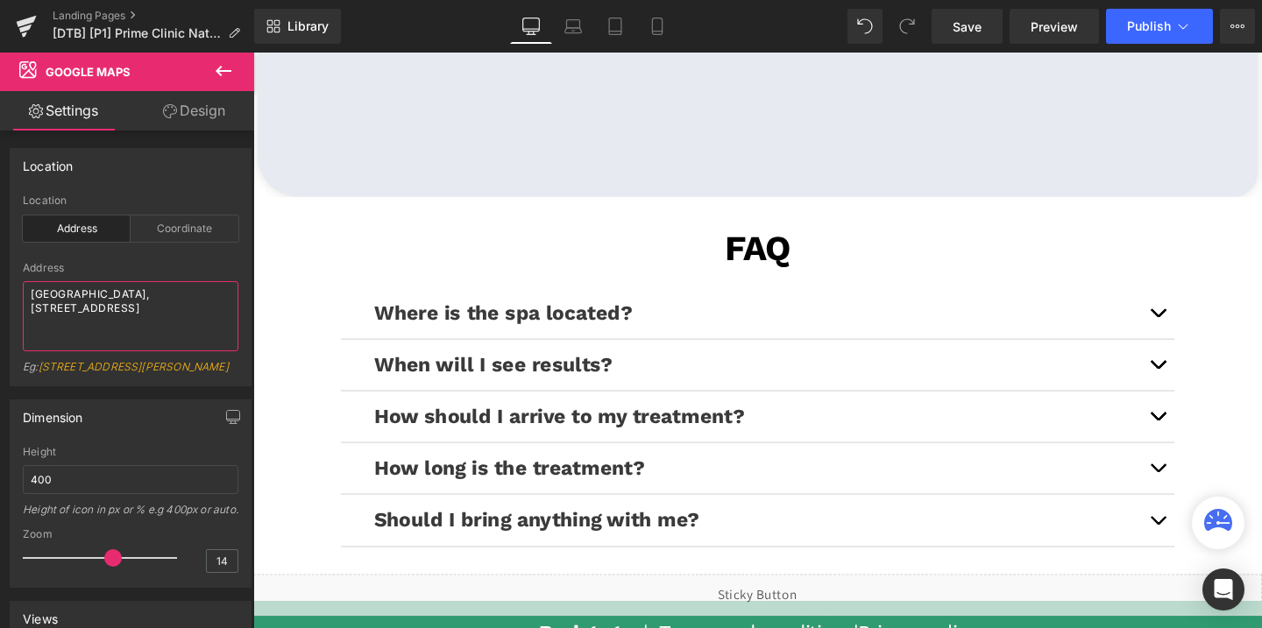
scroll to position [4280, 0]
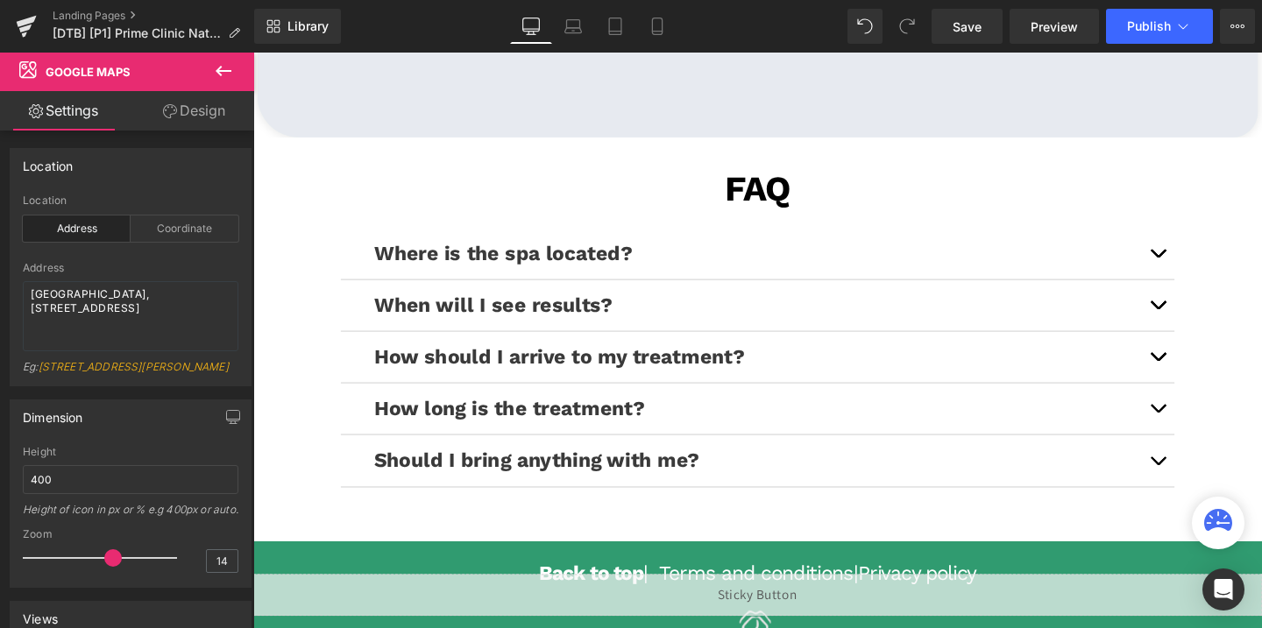
click at [535, 269] on strong "Where is the spa located?" at bounding box center [516, 264] width 272 height 25
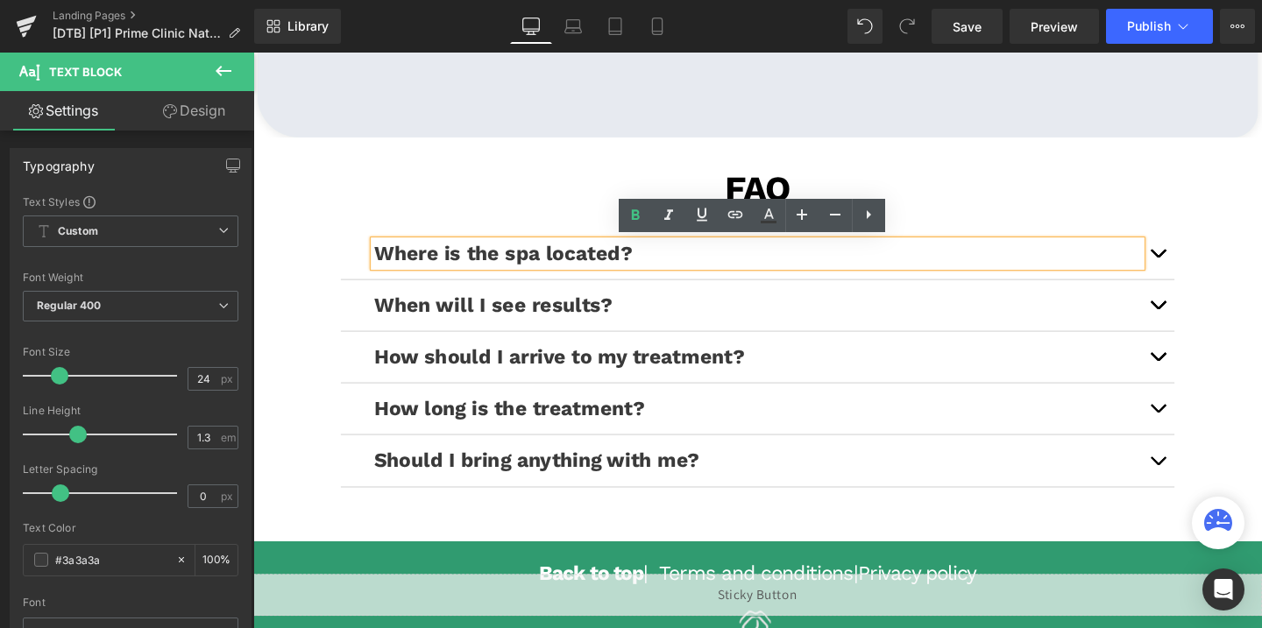
click at [1202, 270] on button "button" at bounding box center [1204, 264] width 35 height 53
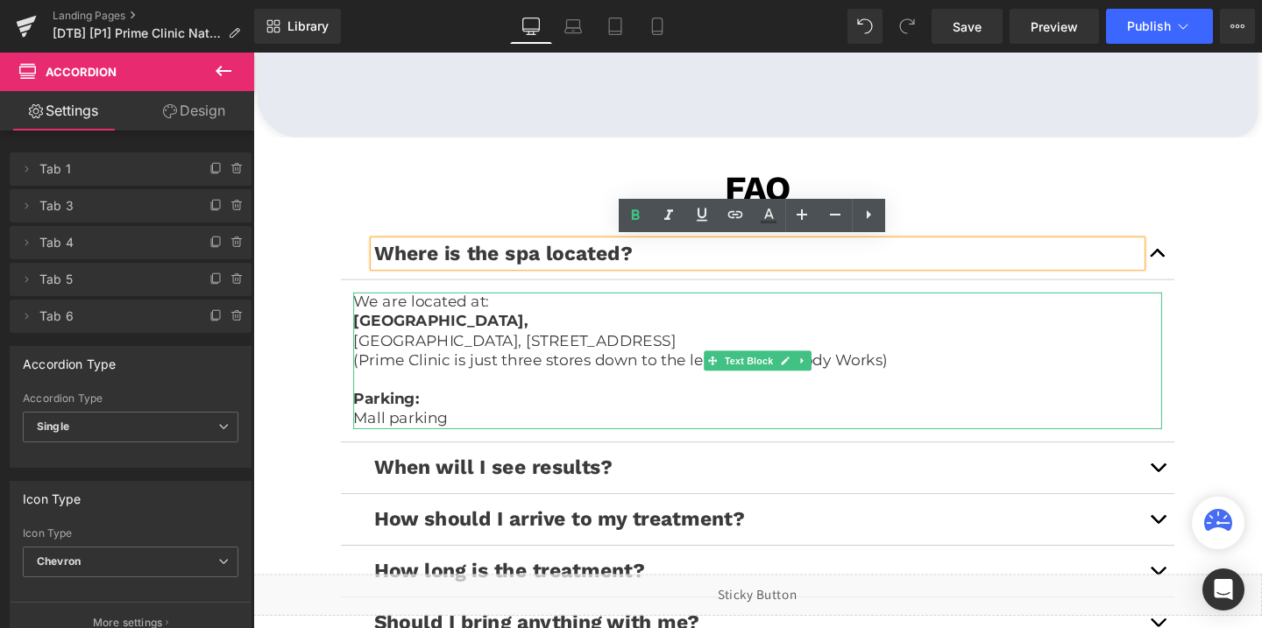
click at [391, 337] on strong "Augusta Mall," at bounding box center [450, 334] width 184 height 19
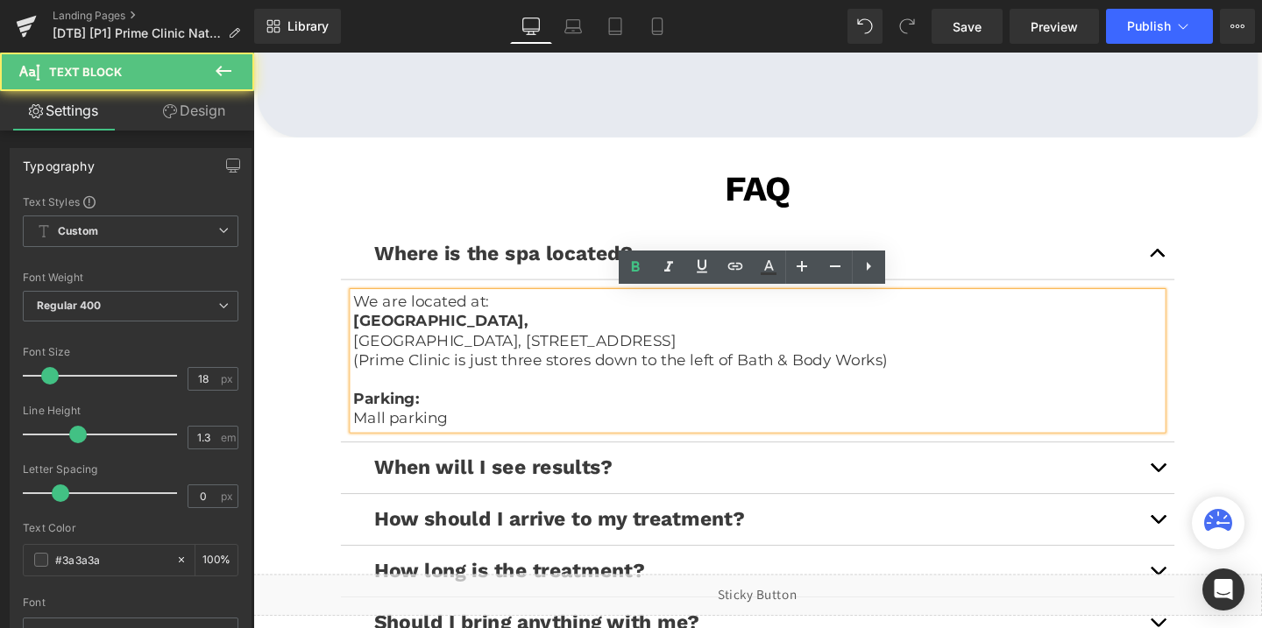
click at [391, 337] on strong "Augusta Mall," at bounding box center [450, 334] width 184 height 19
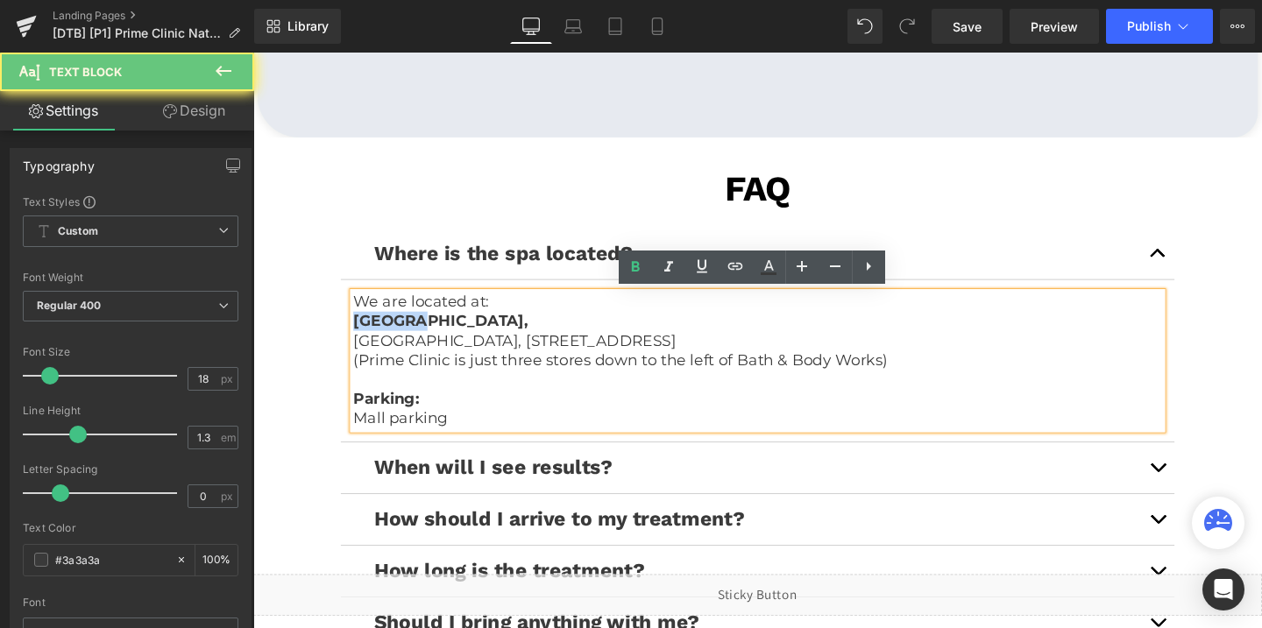
click at [391, 337] on strong "Augusta Mall," at bounding box center [450, 334] width 184 height 19
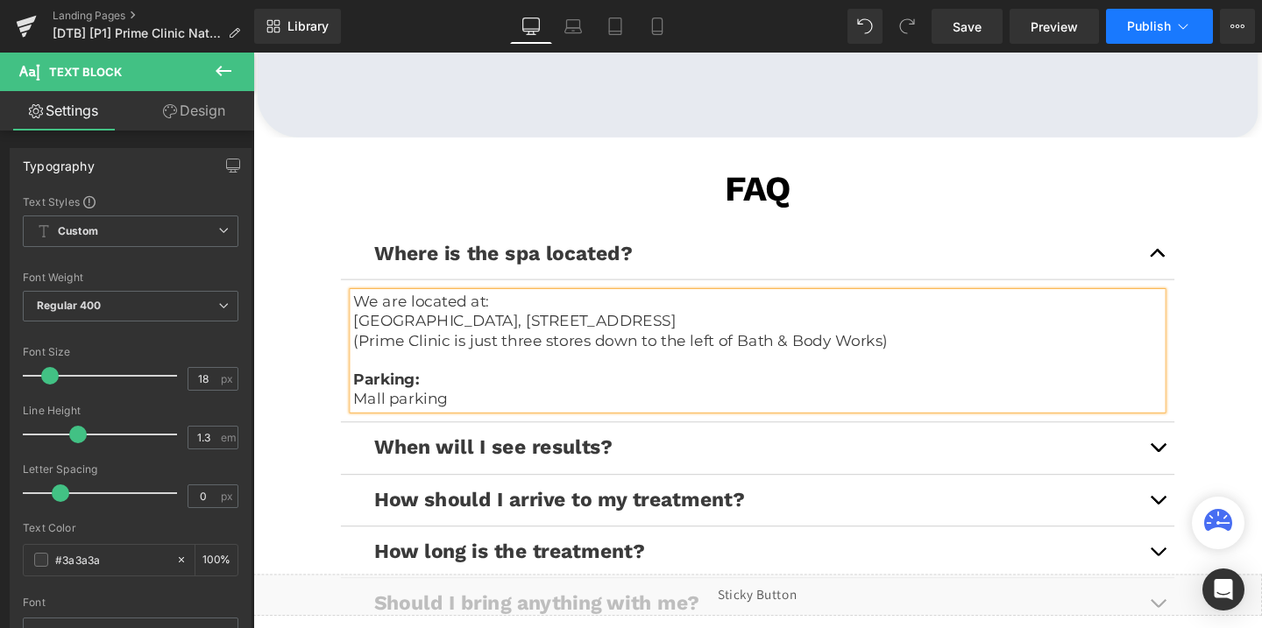
click at [1122, 20] on button "Publish" at bounding box center [1159, 26] width 107 height 35
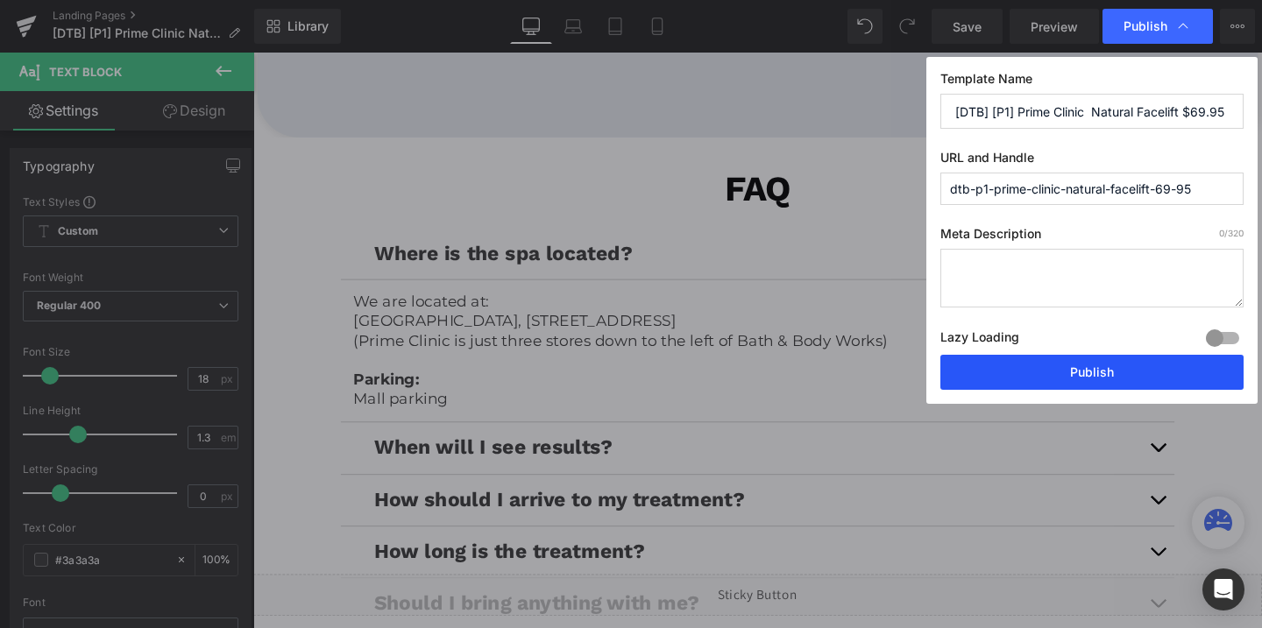
click at [1033, 373] on button "Publish" at bounding box center [1091, 372] width 303 height 35
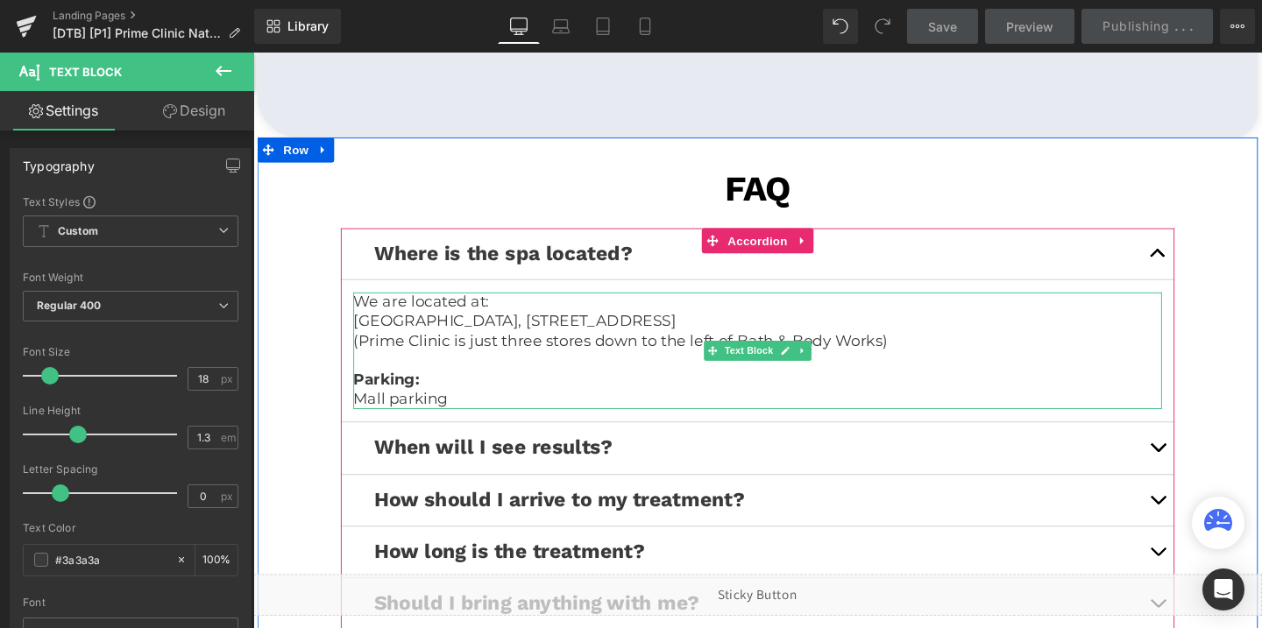
click at [465, 316] on p "We are located at:" at bounding box center [783, 315] width 850 height 20
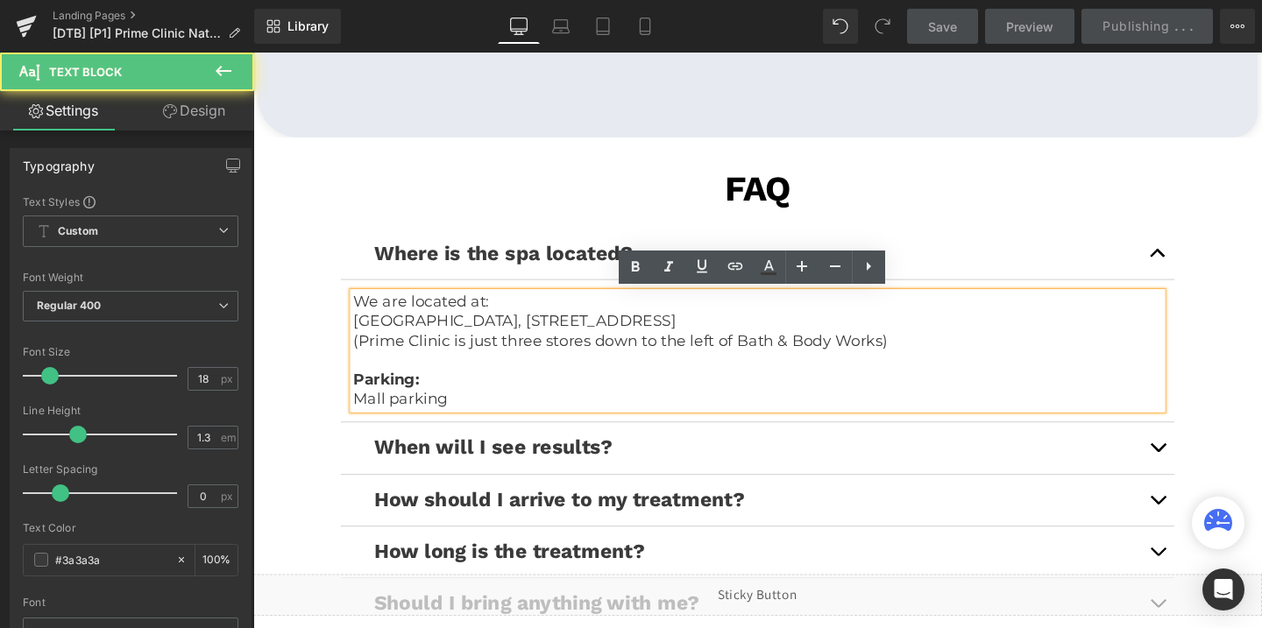
click at [465, 316] on p "We are located at:" at bounding box center [783, 315] width 850 height 20
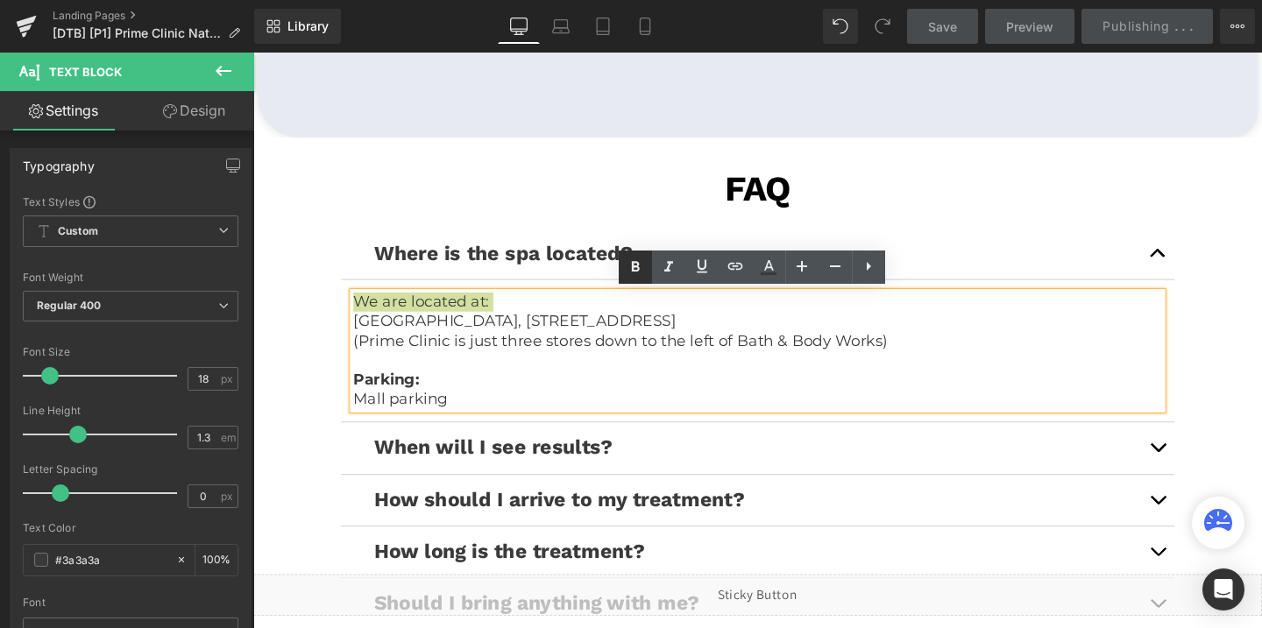
click at [635, 272] on icon at bounding box center [635, 267] width 21 height 21
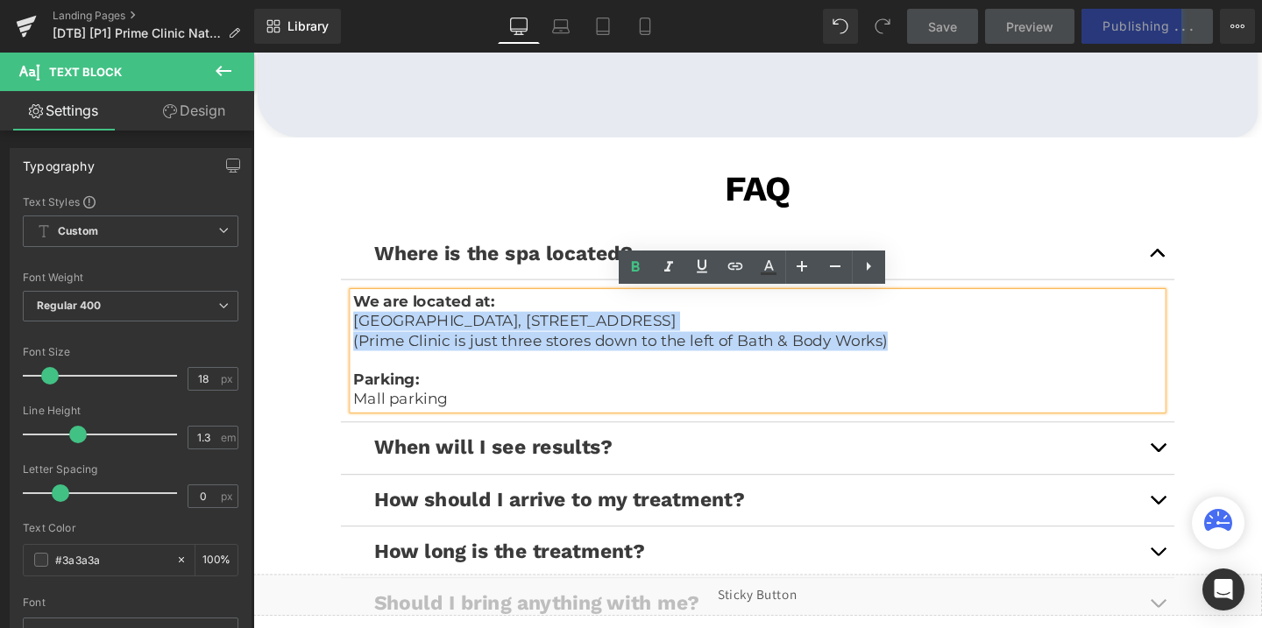
drag, startPoint x: 361, startPoint y: 330, endPoint x: 951, endPoint y: 353, distance: 590.3
click at [951, 353] on div "We are located at: Lakeland Square Mall, 3800 US Hwy 98 N, Lakeland, FL 33809 (…" at bounding box center [783, 366] width 850 height 123
copy div "Lakeland Square Mall, 3800 US Hwy 98 N, Lakeland, FL 33809 (Prime Clinic is jus…"
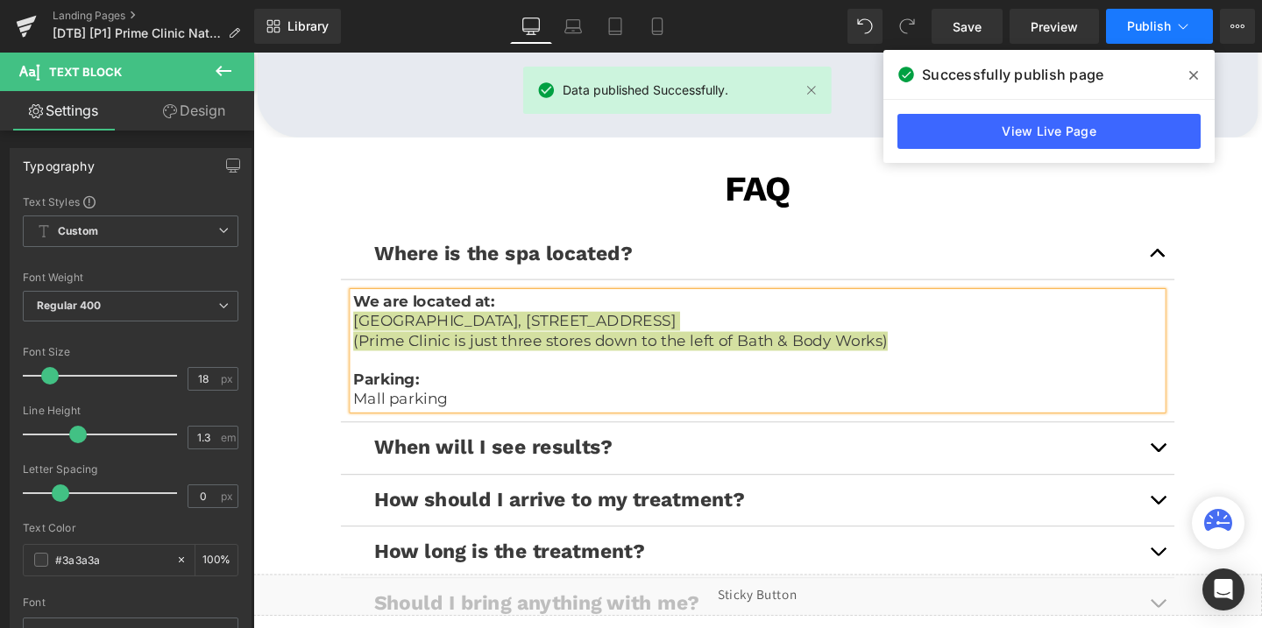
click at [1153, 26] on span "Publish" at bounding box center [1149, 26] width 44 height 14
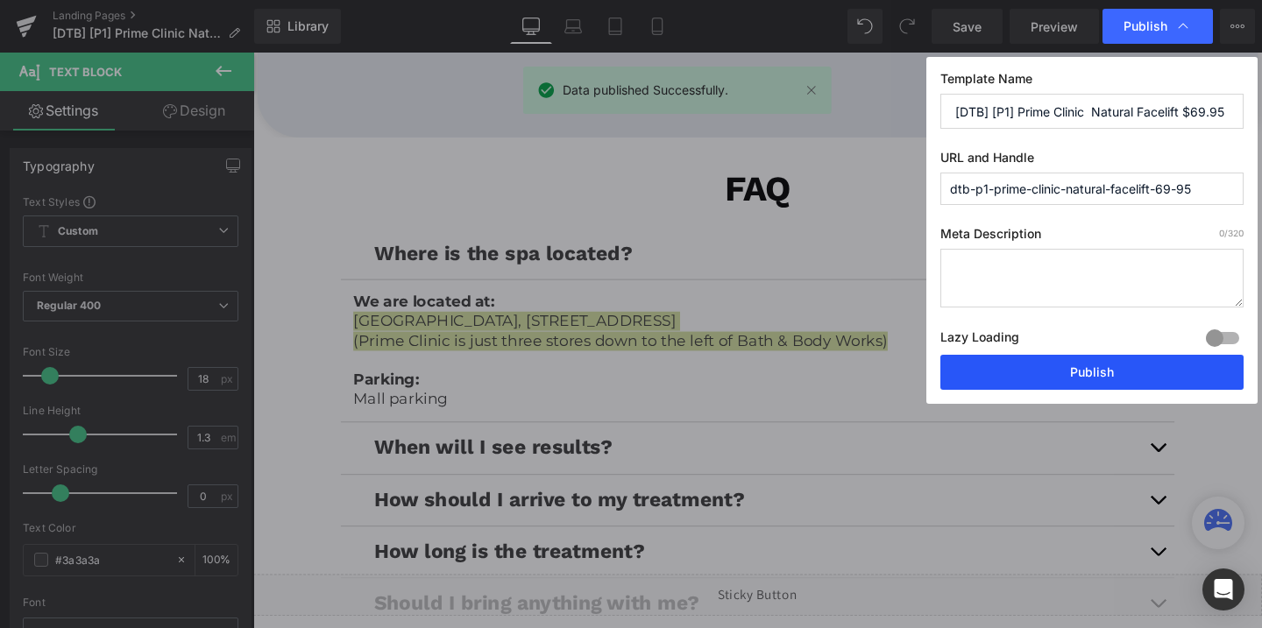
click at [1049, 371] on button "Publish" at bounding box center [1091, 372] width 303 height 35
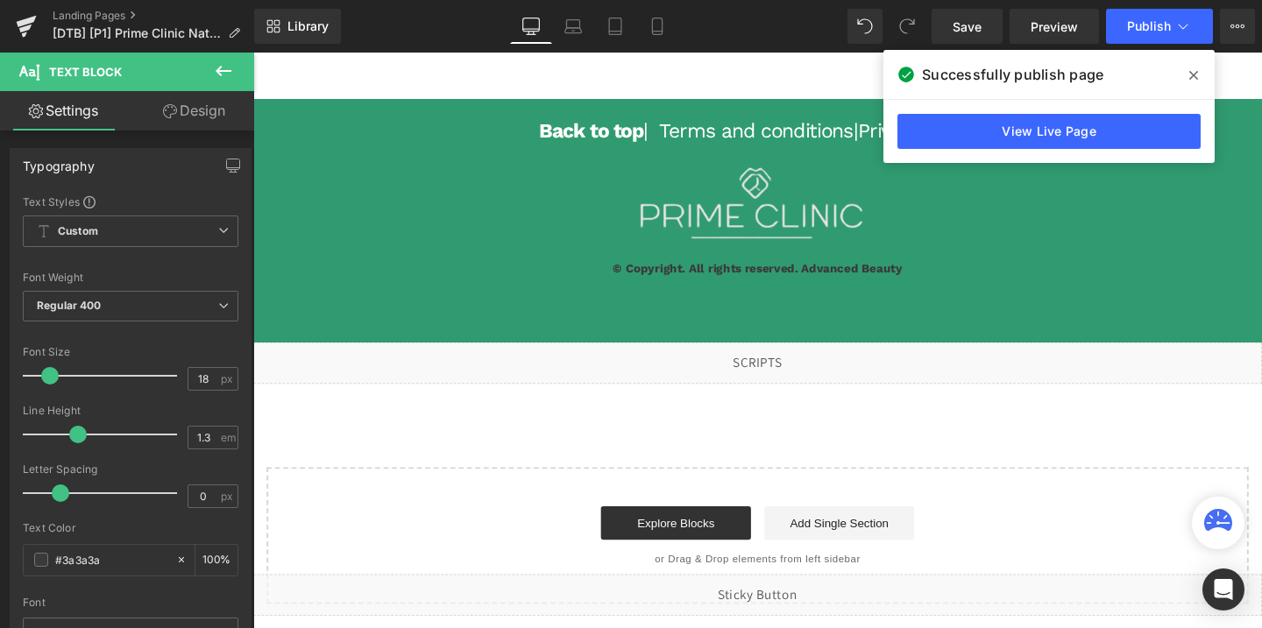
scroll to position [4891, 0]
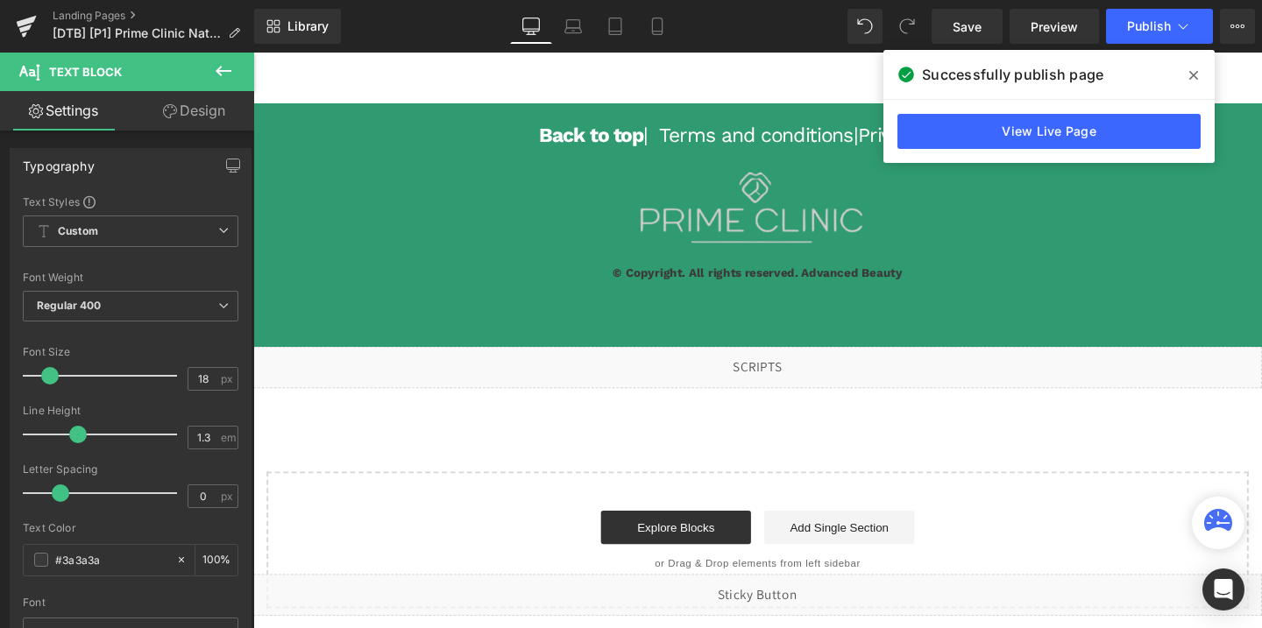
click at [778, 223] on div "Image" at bounding box center [783, 215] width 1060 height 121
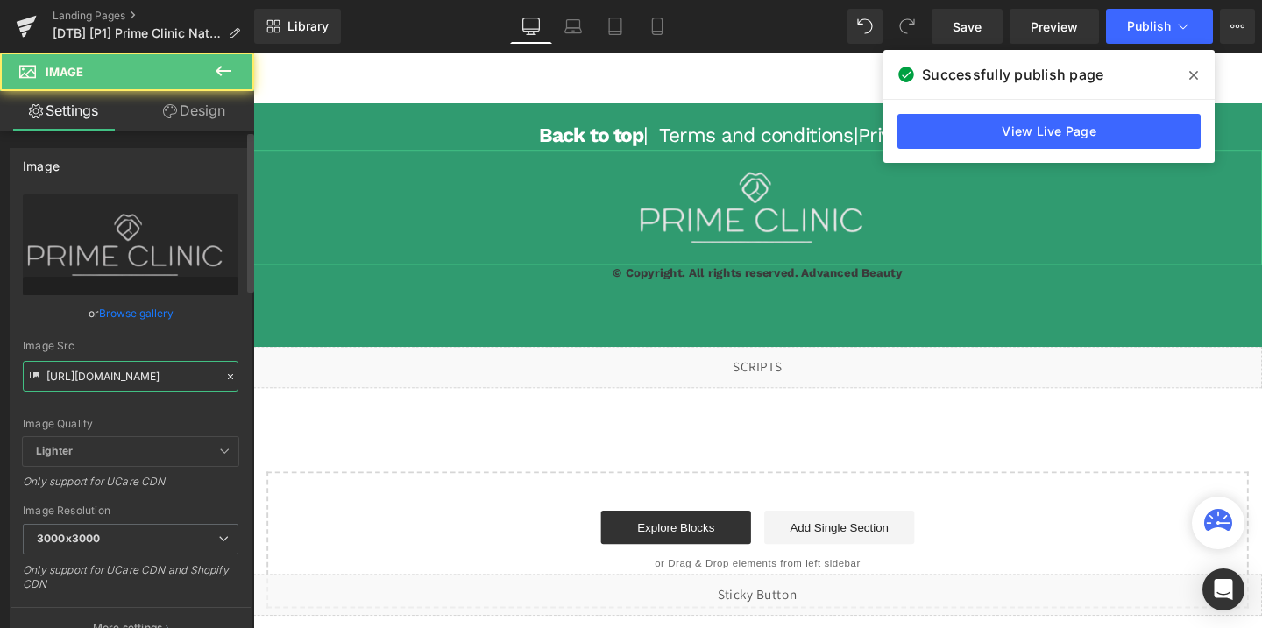
click at [110, 379] on input "[URL][DOMAIN_NAME]" at bounding box center [131, 376] width 216 height 31
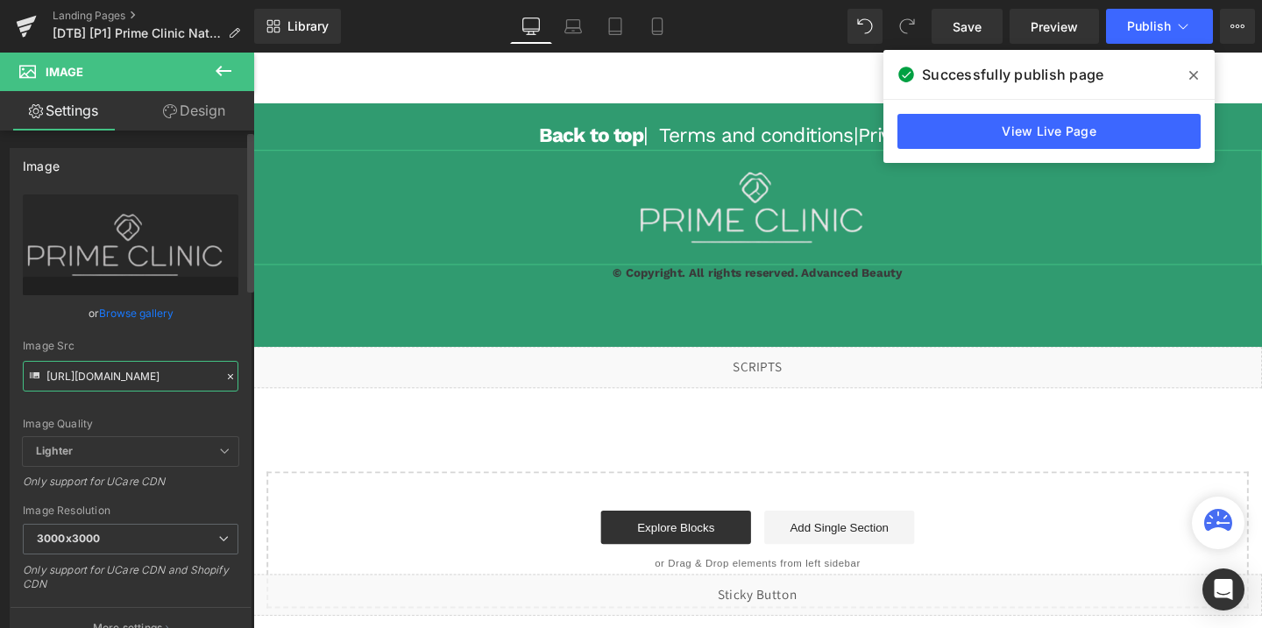
click at [110, 379] on input "[URL][DOMAIN_NAME]" at bounding box center [131, 376] width 216 height 31
click at [1042, 140] on link "View Live Page" at bounding box center [1048, 131] width 303 height 35
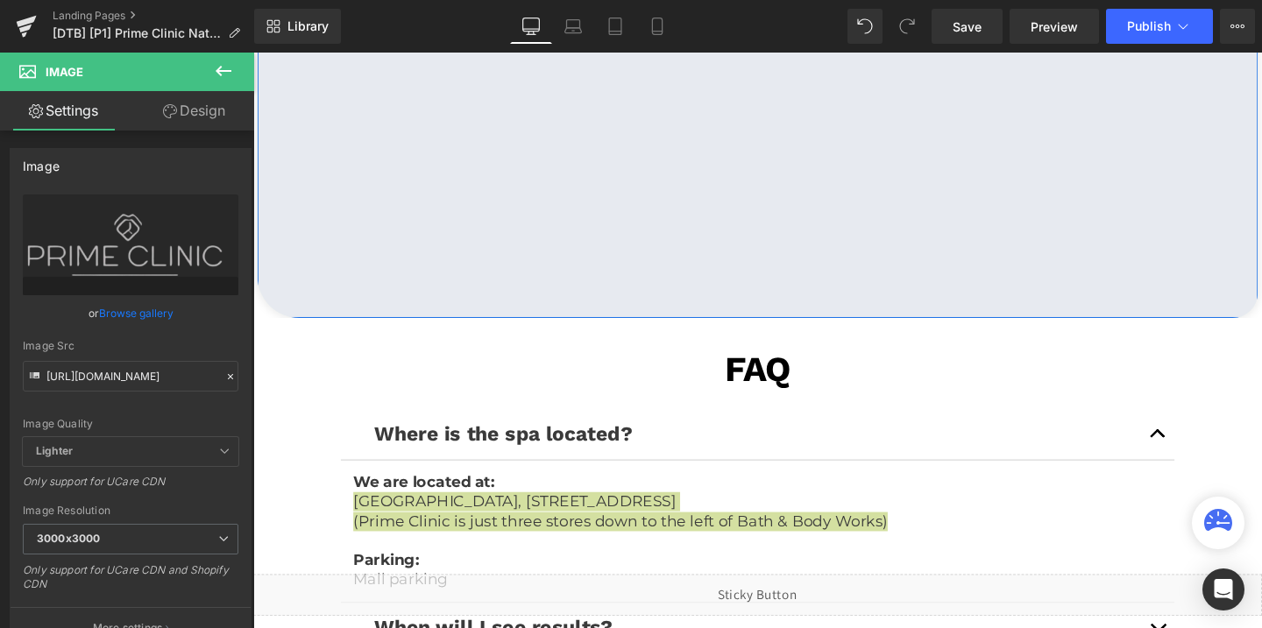
scroll to position [4194, 0]
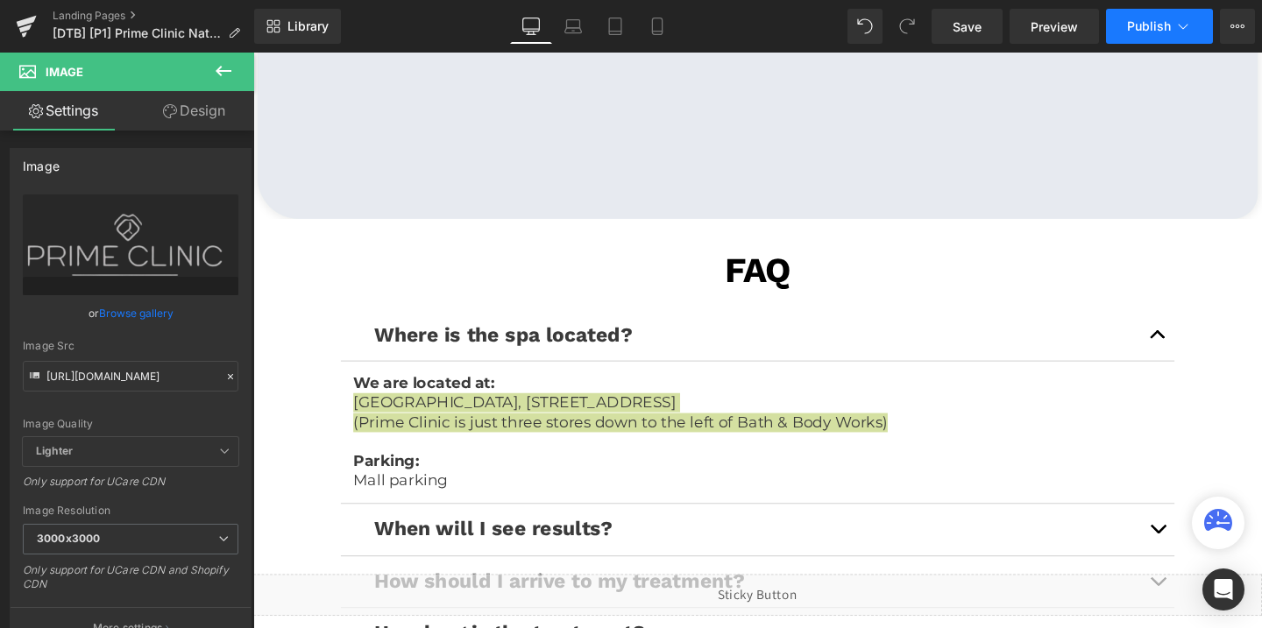
click at [1153, 23] on span "Publish" at bounding box center [1149, 26] width 44 height 14
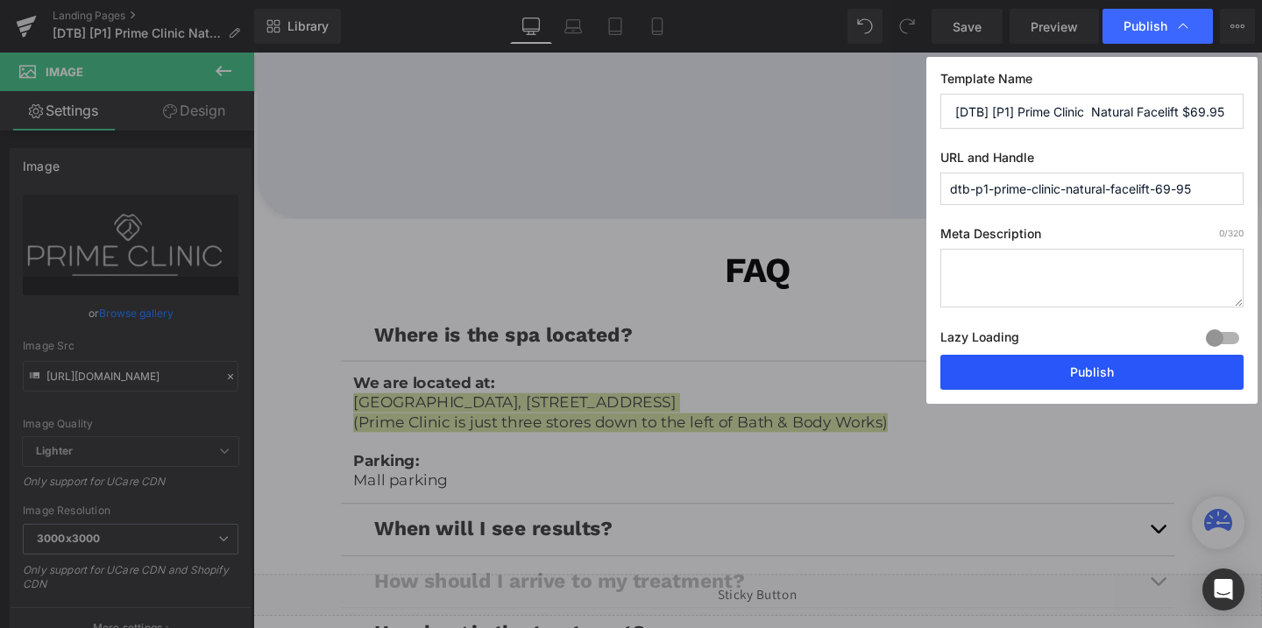
click at [1034, 365] on button "Publish" at bounding box center [1091, 372] width 303 height 35
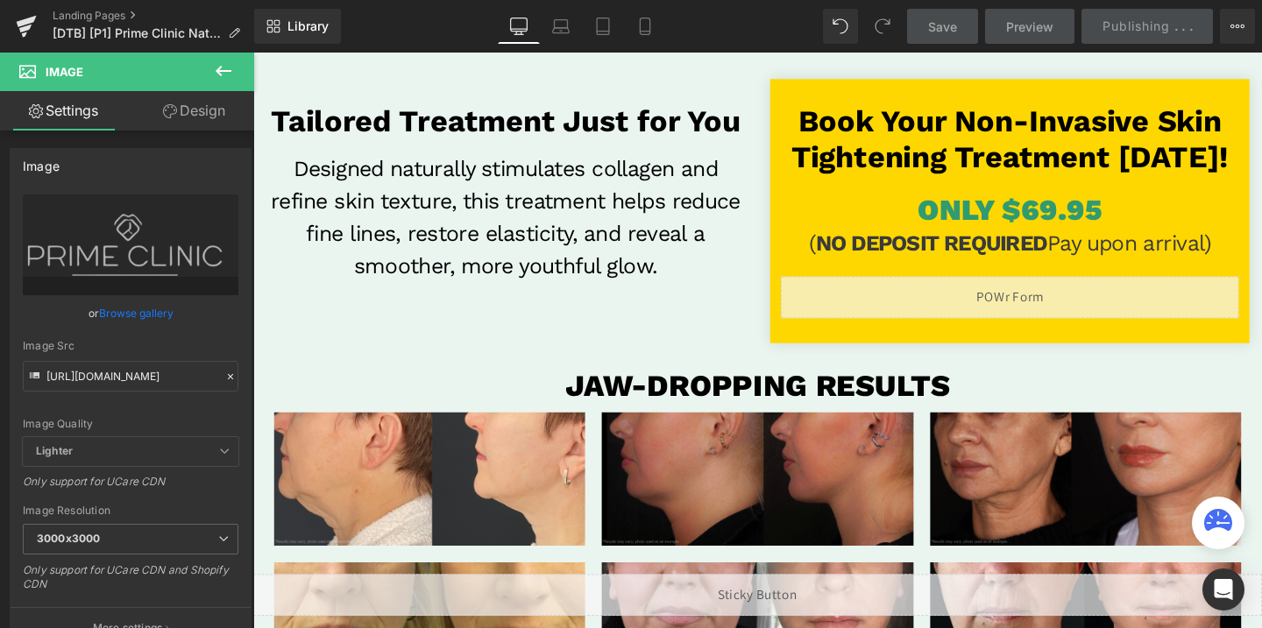
scroll to position [460, 0]
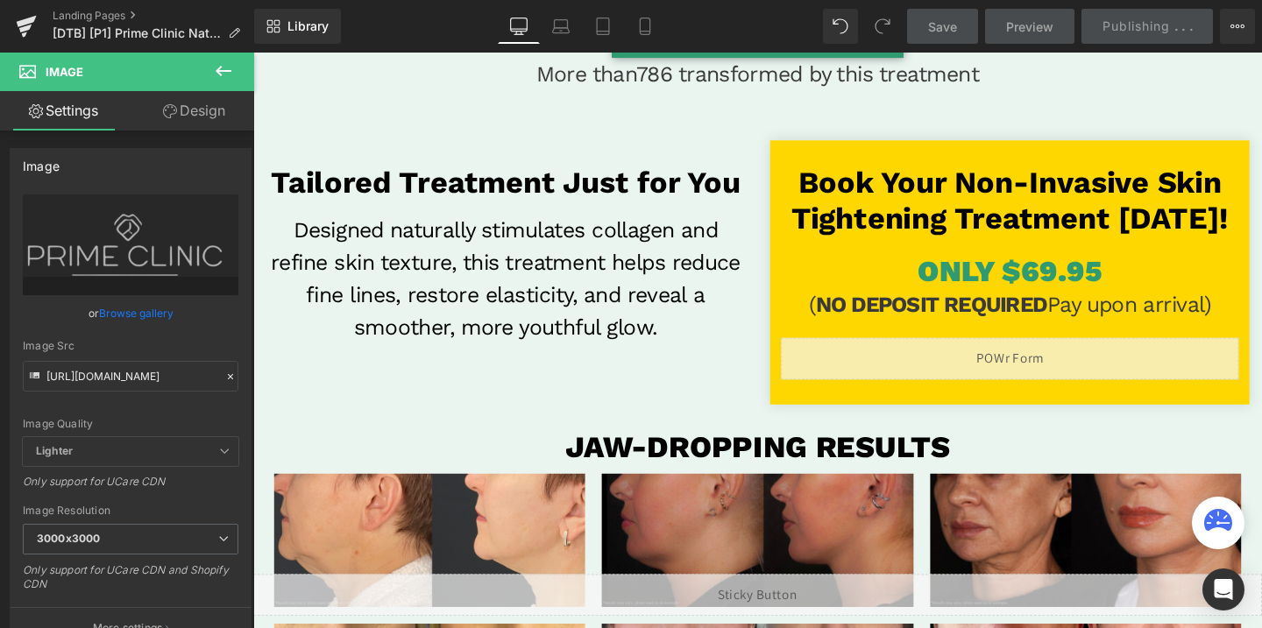
click at [966, 372] on div "Liquid" at bounding box center [1048, 374] width 481 height 44
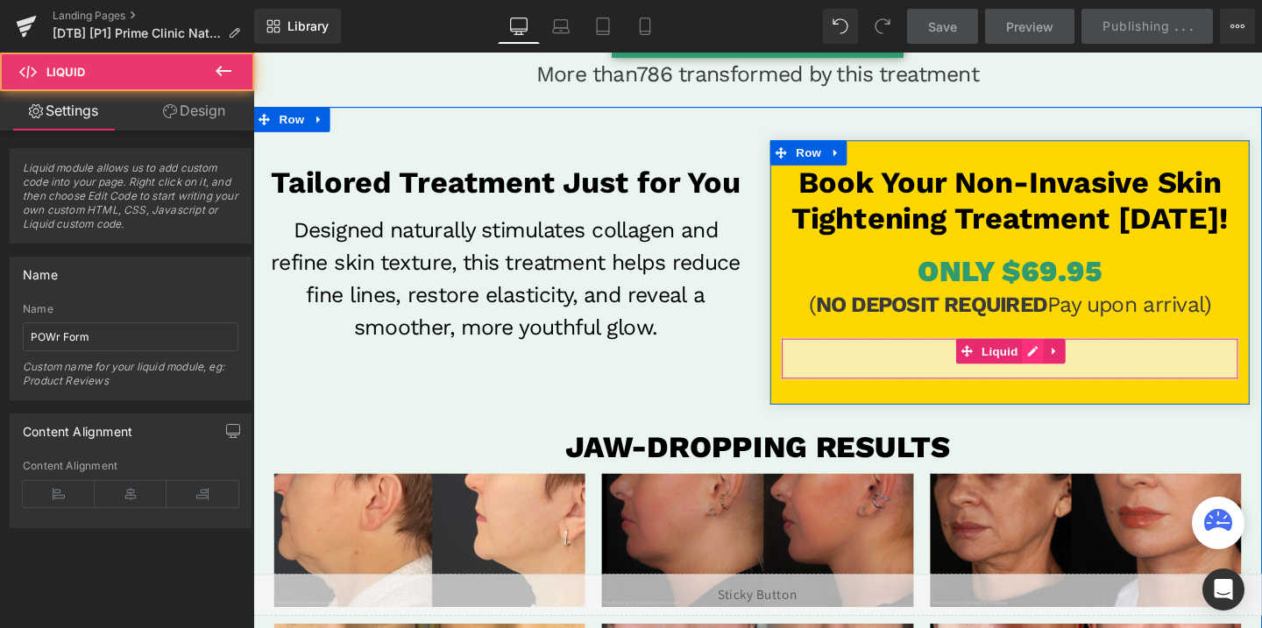
click at [1082, 365] on div "Liquid" at bounding box center [1048, 374] width 481 height 44
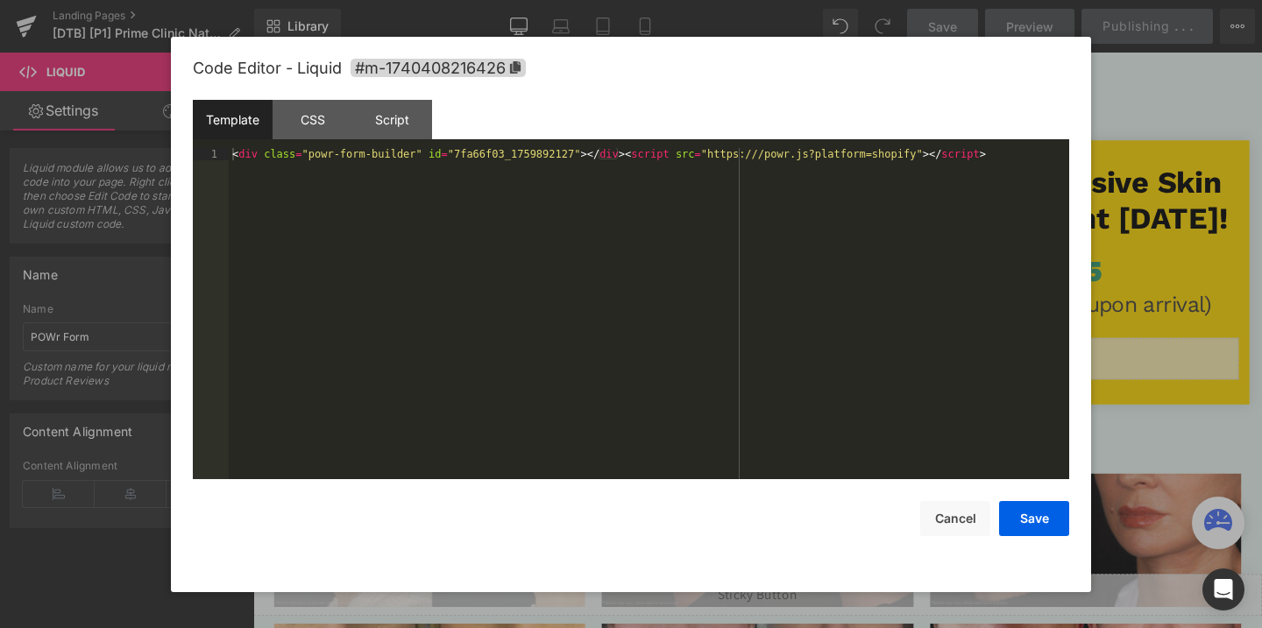
click at [387, 156] on div "< div class = "powr-form-builder" id = "7fa66f03_1759892127" > </ div > < scrip…" at bounding box center [649, 326] width 841 height 356
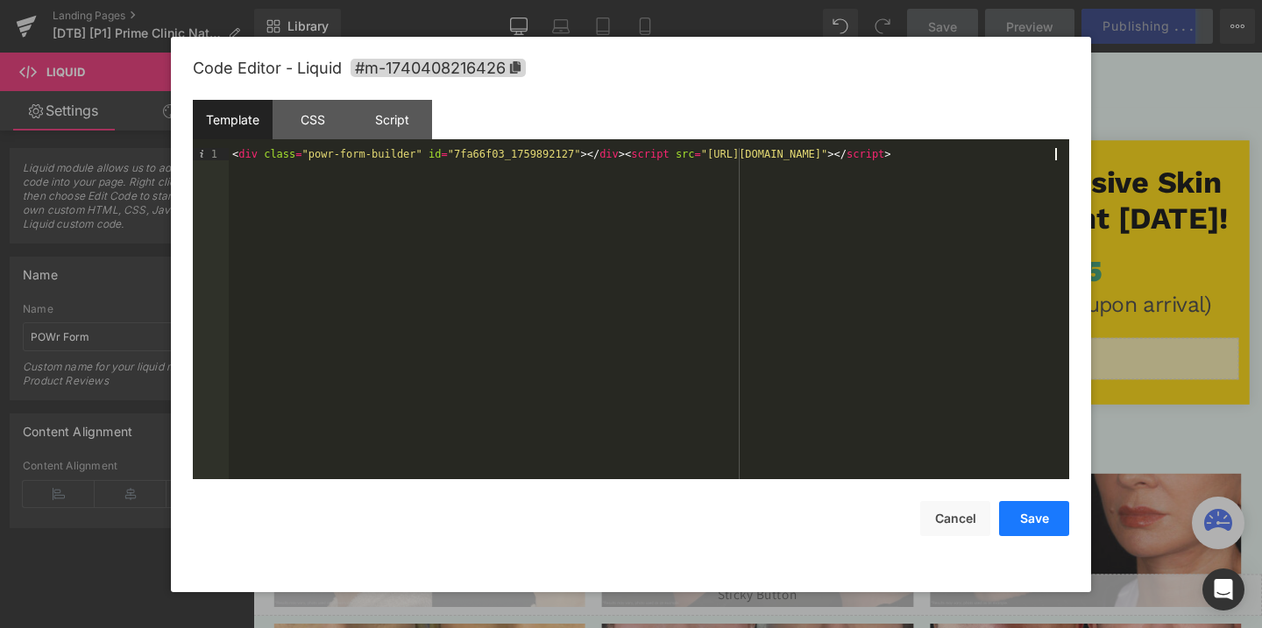
click at [1027, 525] on button "Save" at bounding box center [1034, 518] width 70 height 35
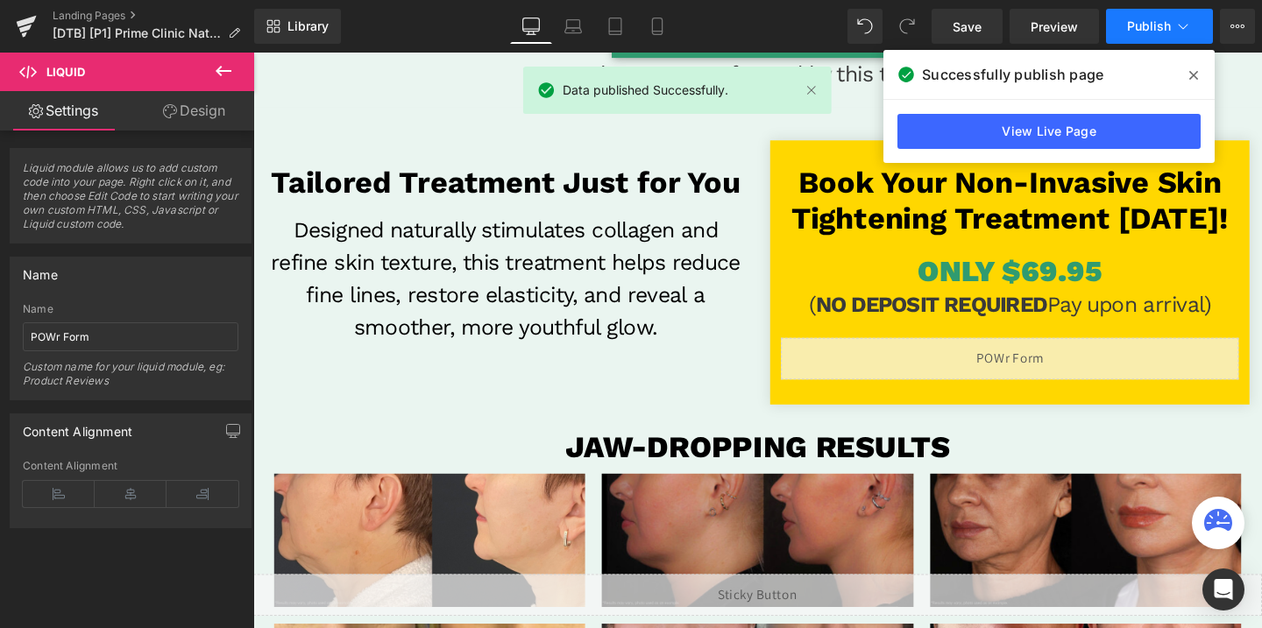
click at [1149, 25] on span "Publish" at bounding box center [1149, 26] width 44 height 14
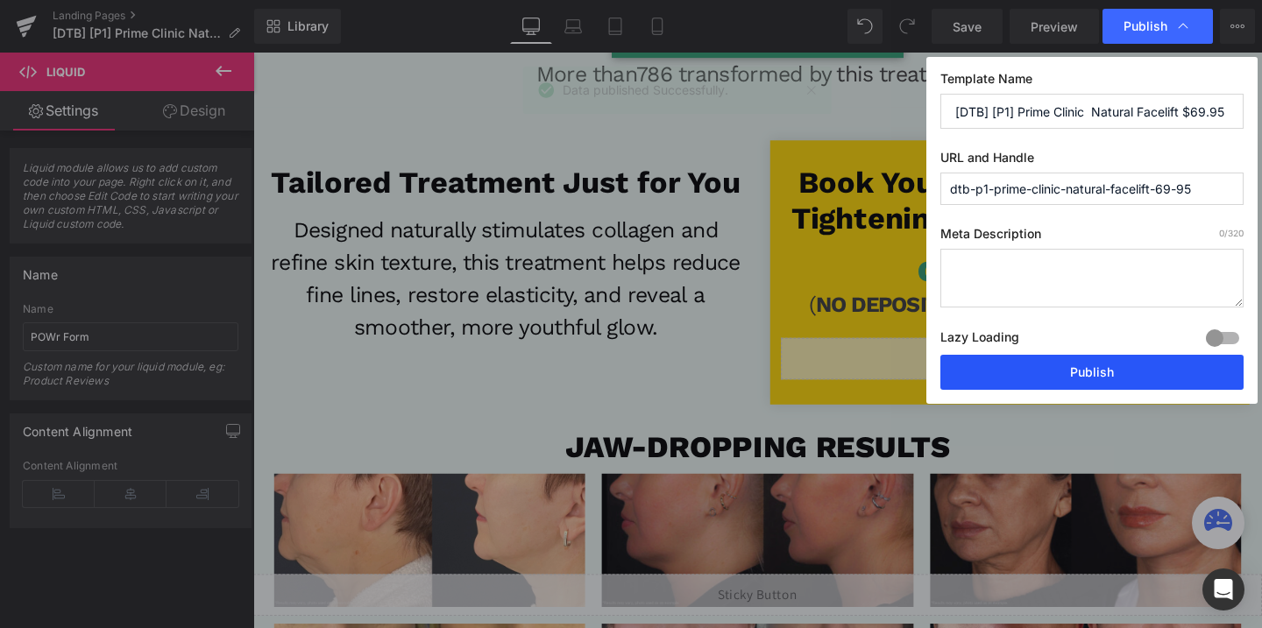
click at [1066, 364] on button "Publish" at bounding box center [1091, 372] width 303 height 35
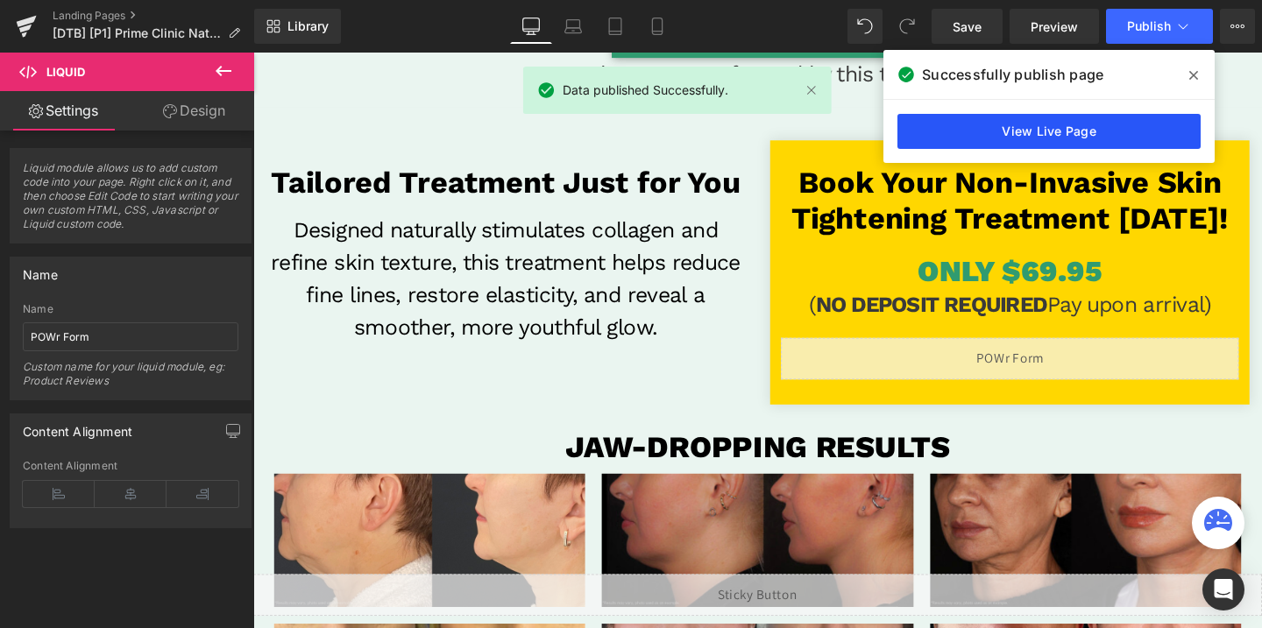
click at [1042, 131] on link "View Live Page" at bounding box center [1048, 131] width 303 height 35
